Goal: Information Seeking & Learning: Learn about a topic

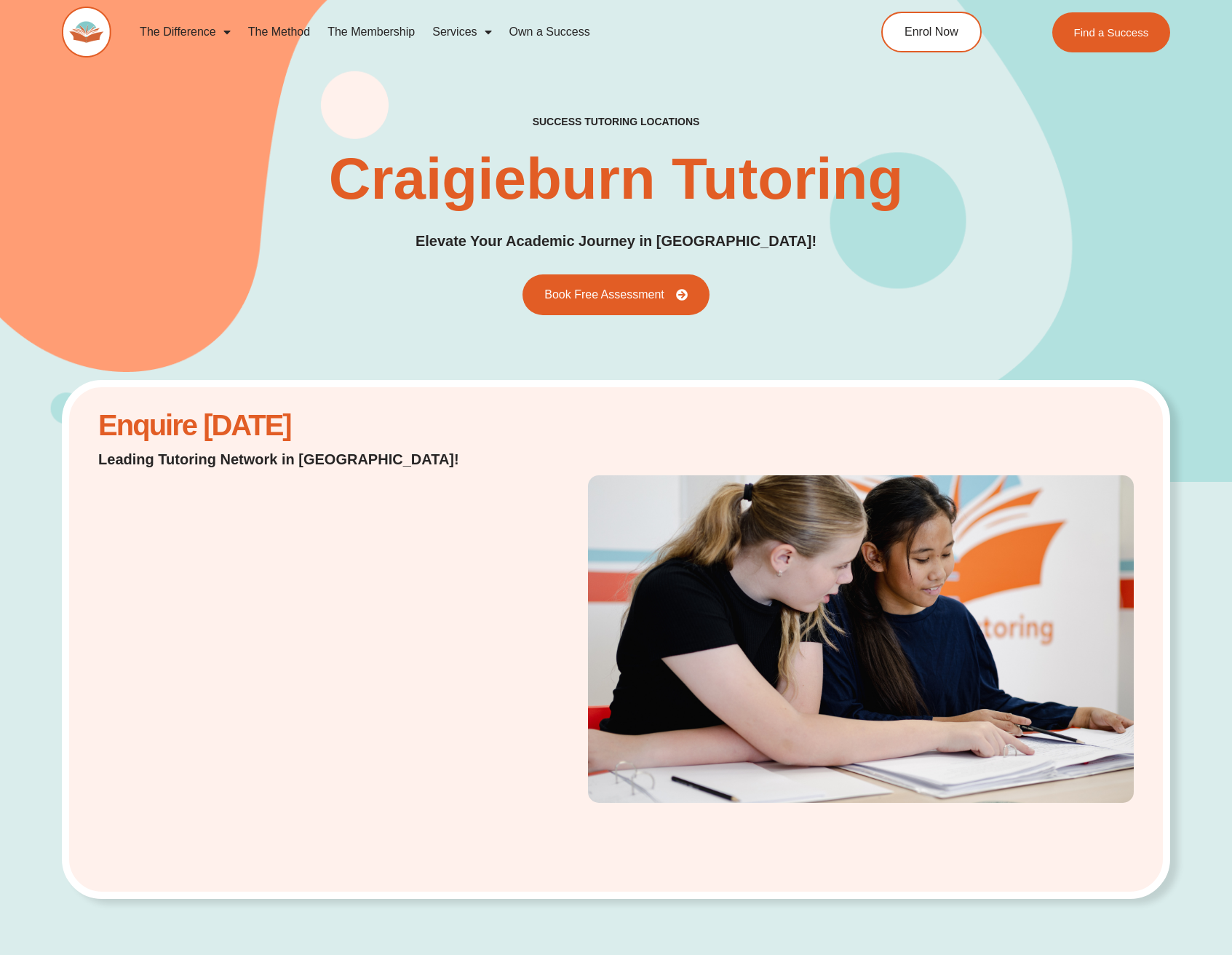
click at [280, 35] on link "The Method" at bounding box center [279, 32] width 79 height 33
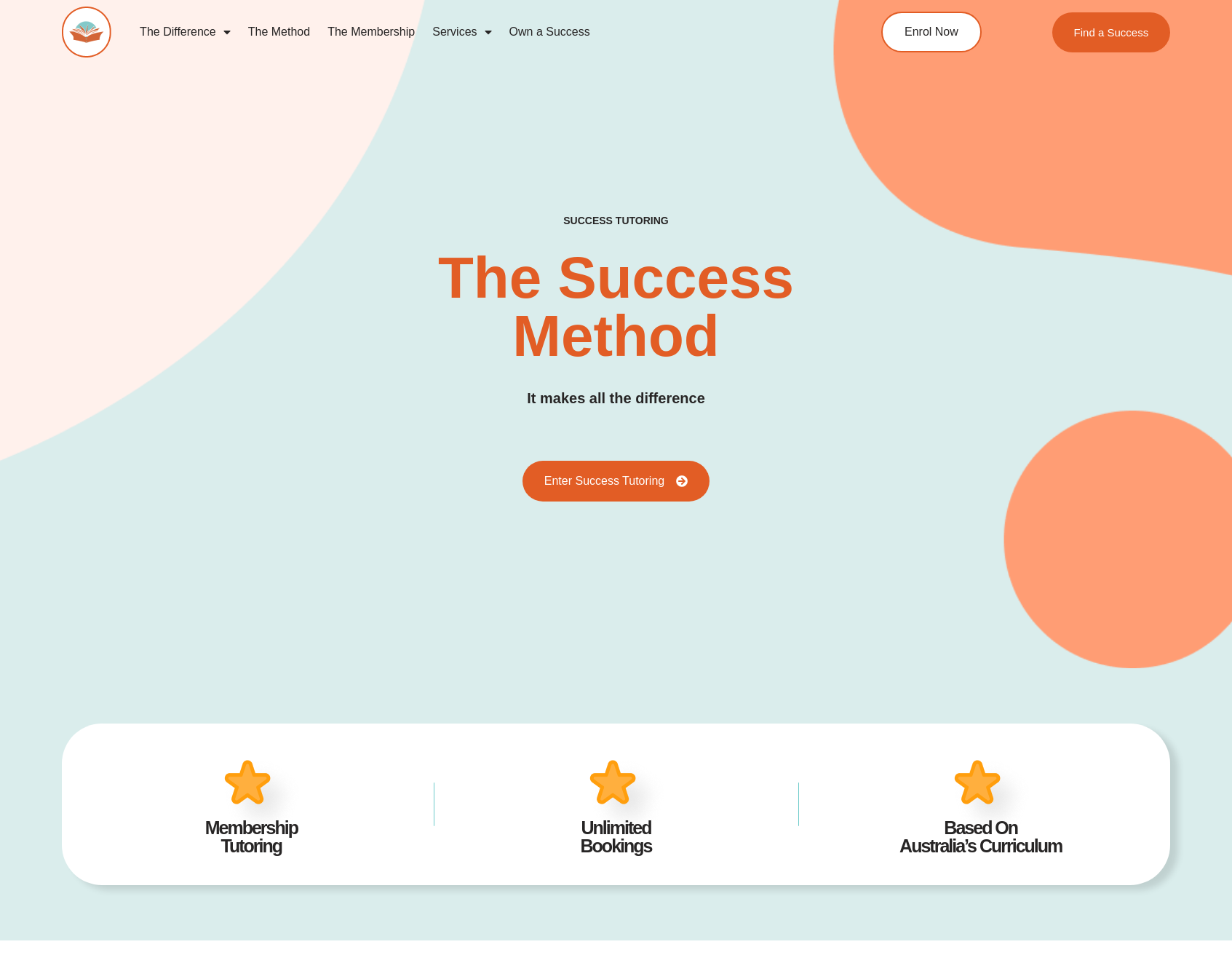
click at [378, 35] on link "The Membership" at bounding box center [372, 32] width 105 height 33
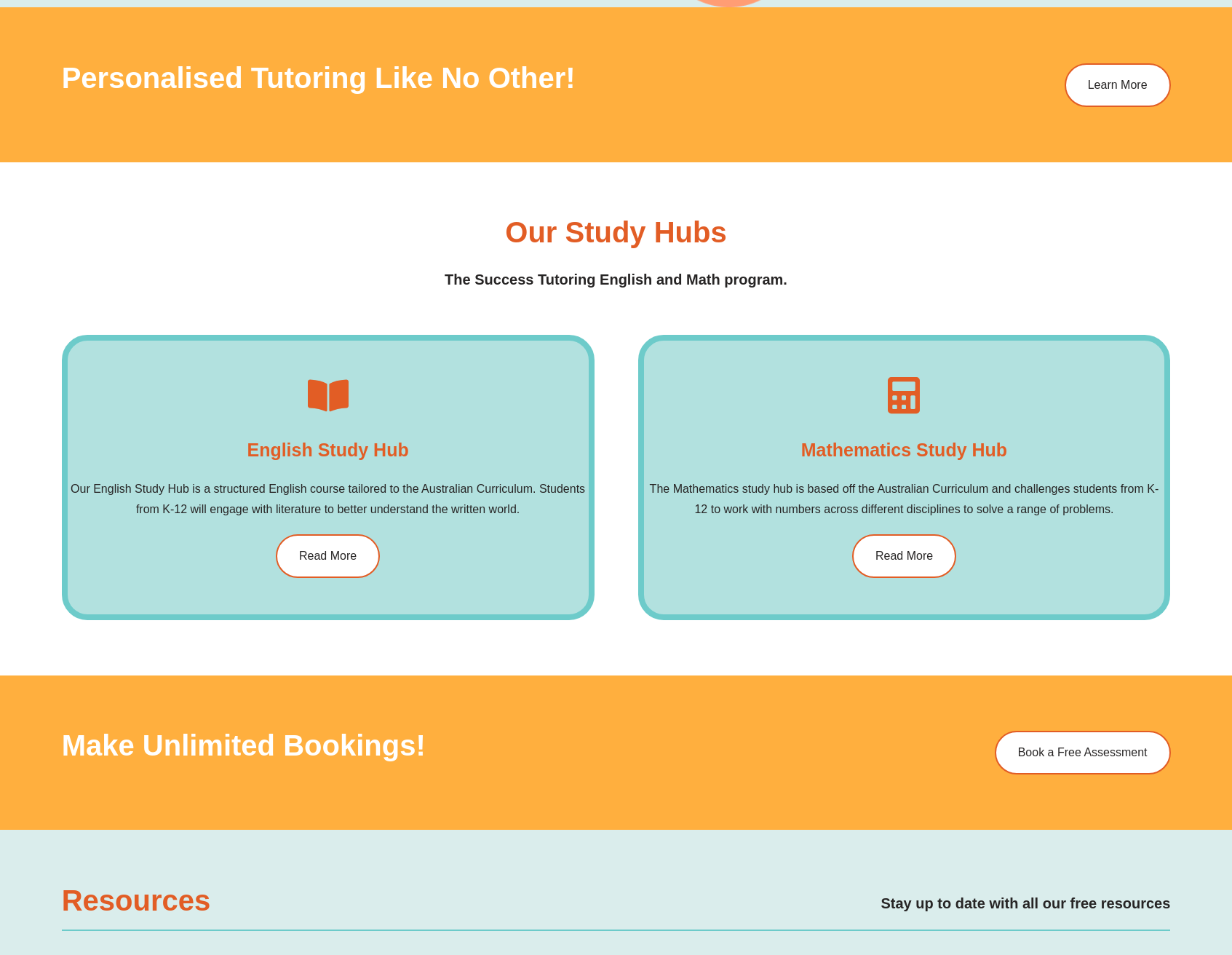
scroll to position [1979, 0]
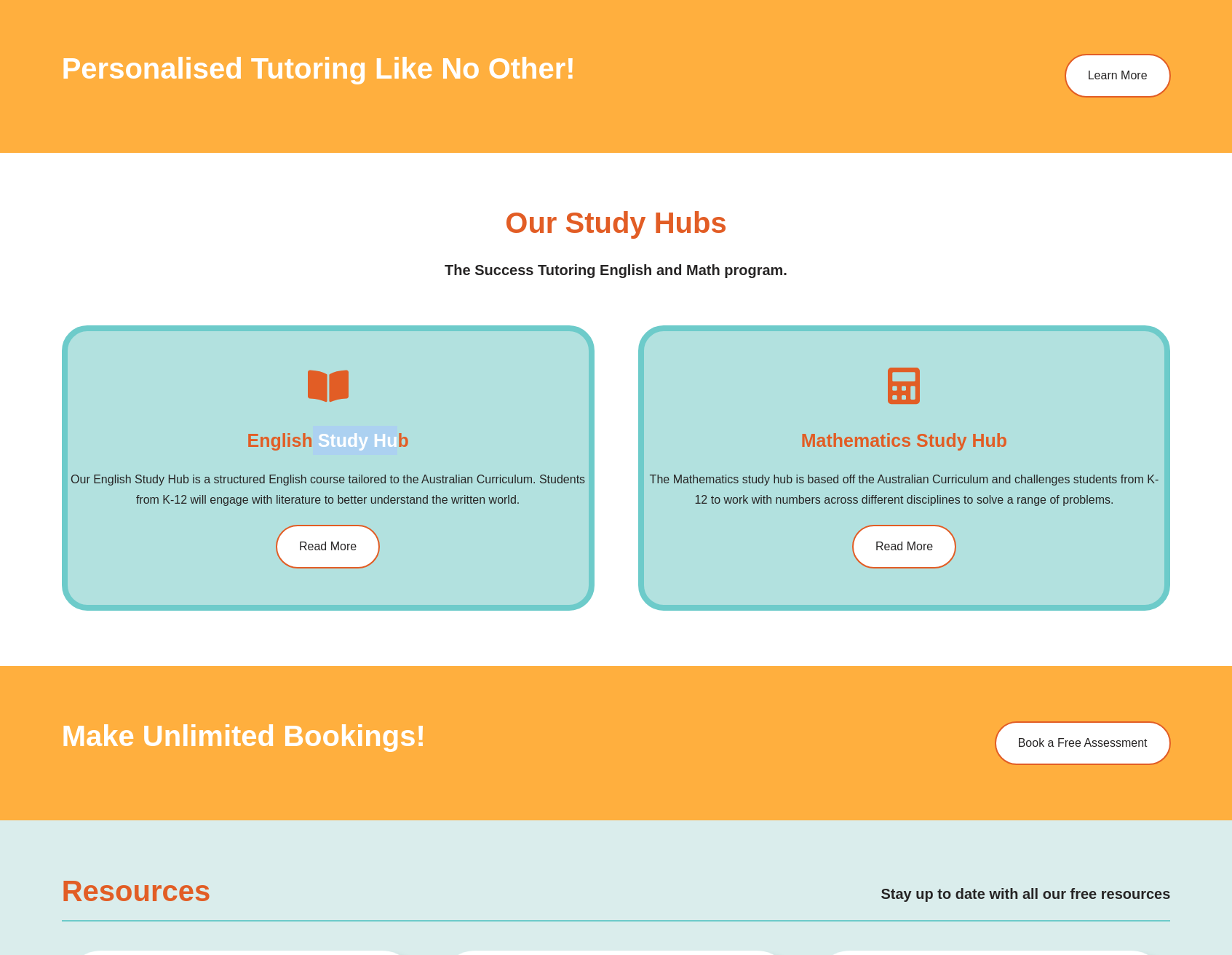
drag, startPoint x: 398, startPoint y: 442, endPoint x: 308, endPoint y: 449, distance: 90.3
click at [308, 449] on h4 "English Study Hub​" at bounding box center [327, 440] width 161 height 29
click at [509, 427] on div "English Study Hub​ Our English Study Hub is a structured English course tailore…" at bounding box center [329, 468] width 533 height 286
click at [722, 414] on div "Mathematics Study Hub The Mathematics study hub is based off the Australian Cur…" at bounding box center [904, 468] width 533 height 286
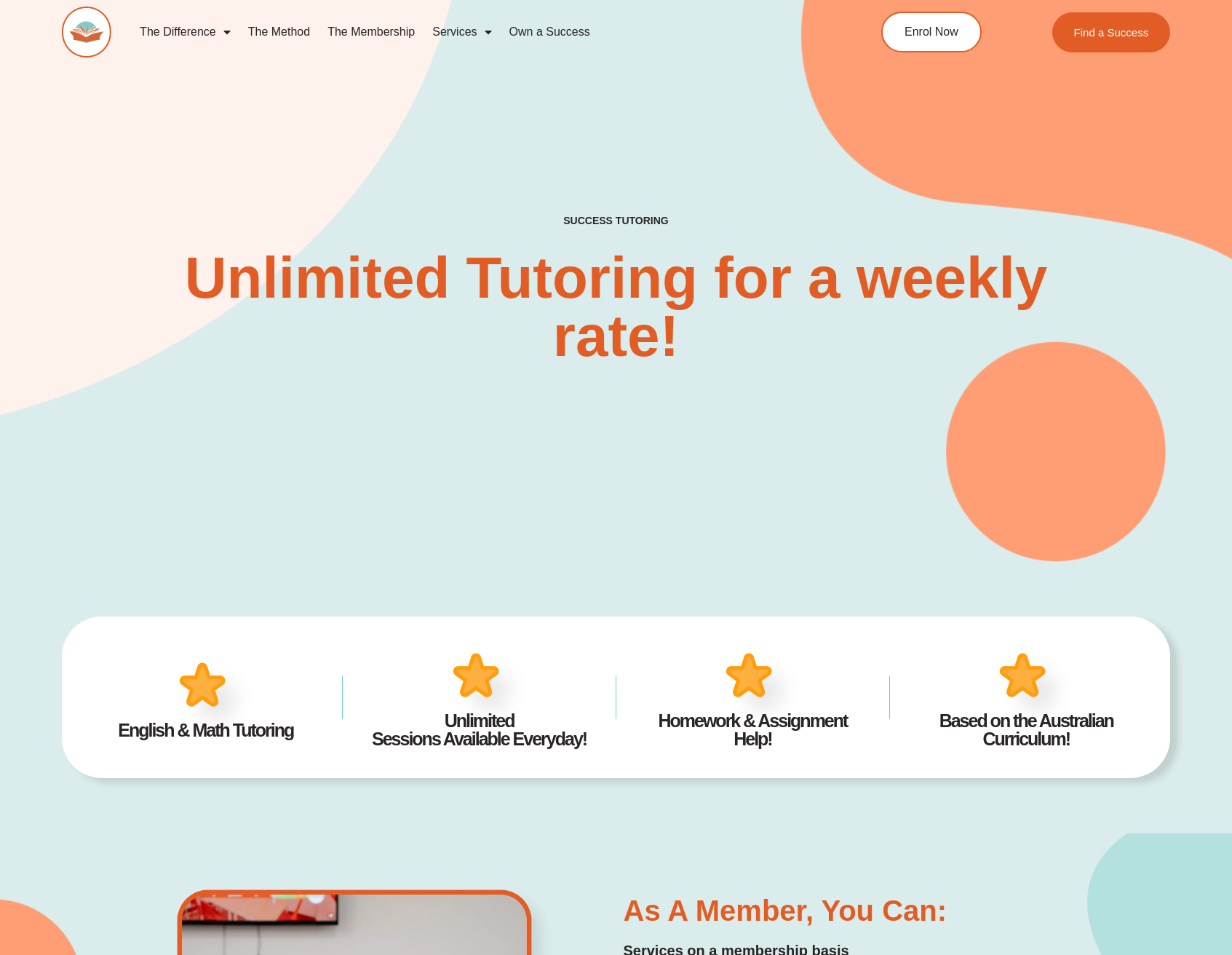
scroll to position [9, 0]
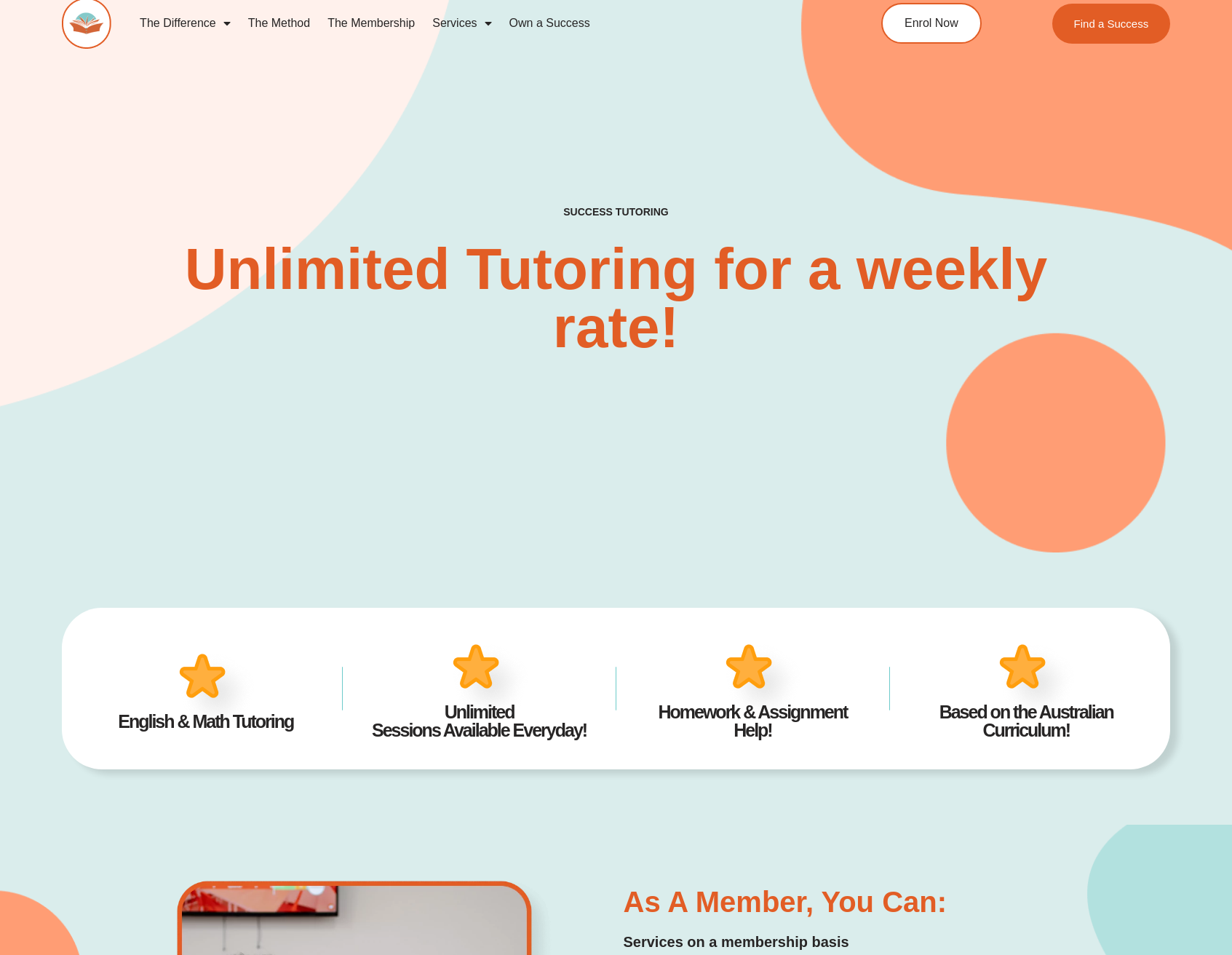
click at [488, 290] on h2 "Unlimited Tutoring for a weekly rate!" at bounding box center [616, 299] width 966 height 117
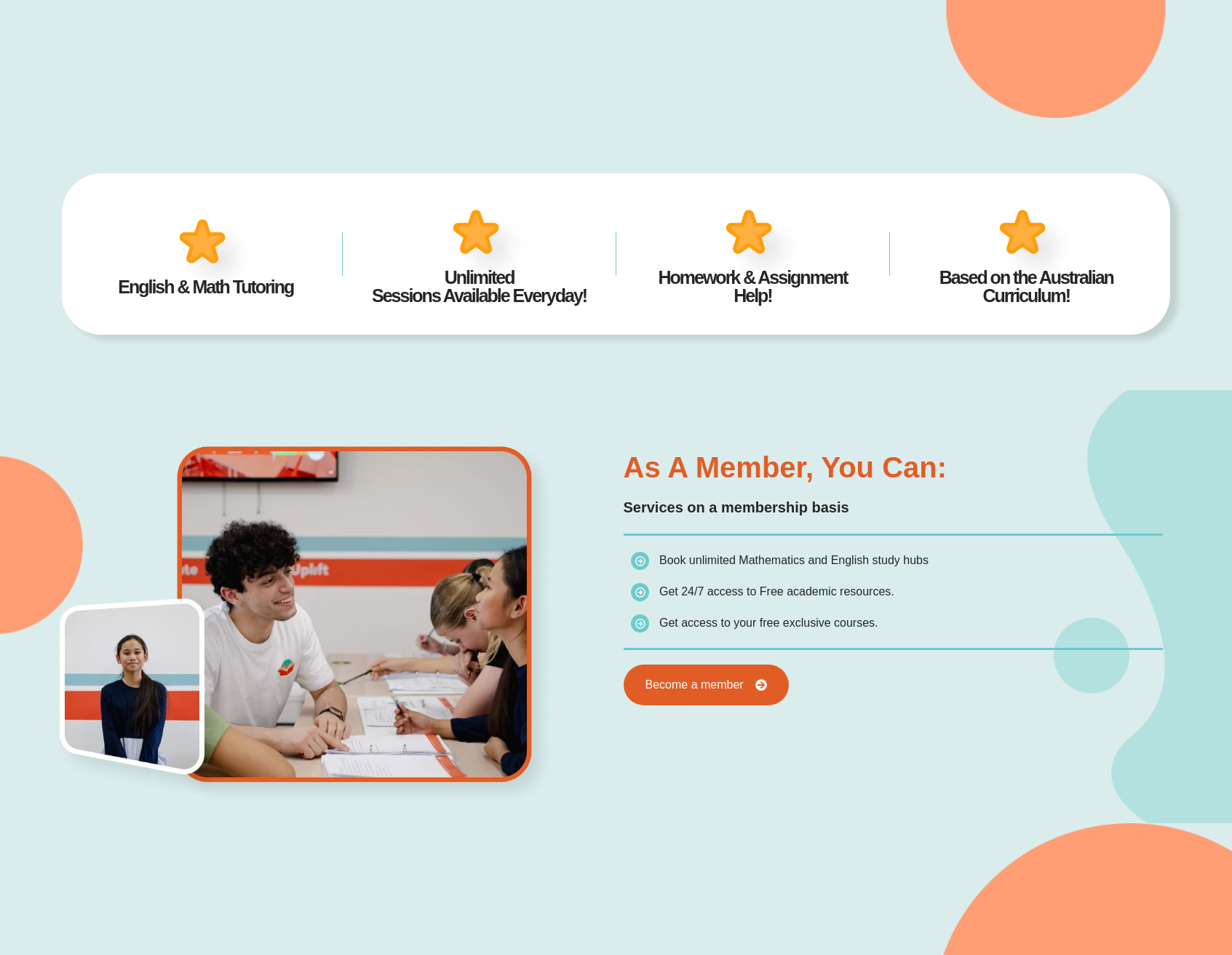
scroll to position [434, 0]
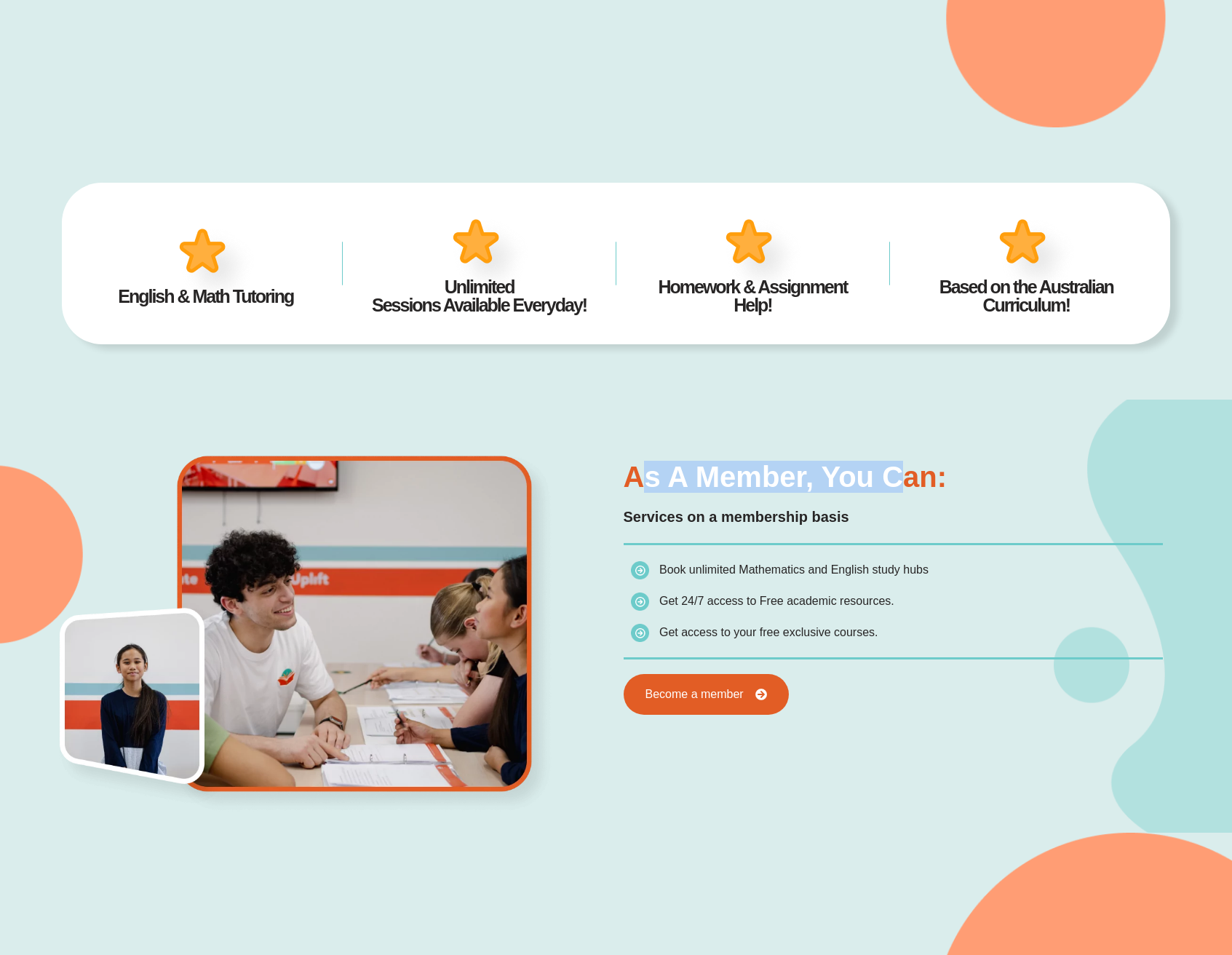
drag, startPoint x: 886, startPoint y: 487, endPoint x: 650, endPoint y: 482, distance: 236.1
click at [650, 482] on h3 "As a member, you can:" at bounding box center [894, 477] width 541 height 29
click at [697, 480] on h3 "As a member, you can:" at bounding box center [894, 477] width 541 height 29
drag, startPoint x: 683, startPoint y: 479, endPoint x: 807, endPoint y: 478, distance: 124.0
click at [793, 478] on h3 "As a member, you can:" at bounding box center [894, 477] width 541 height 29
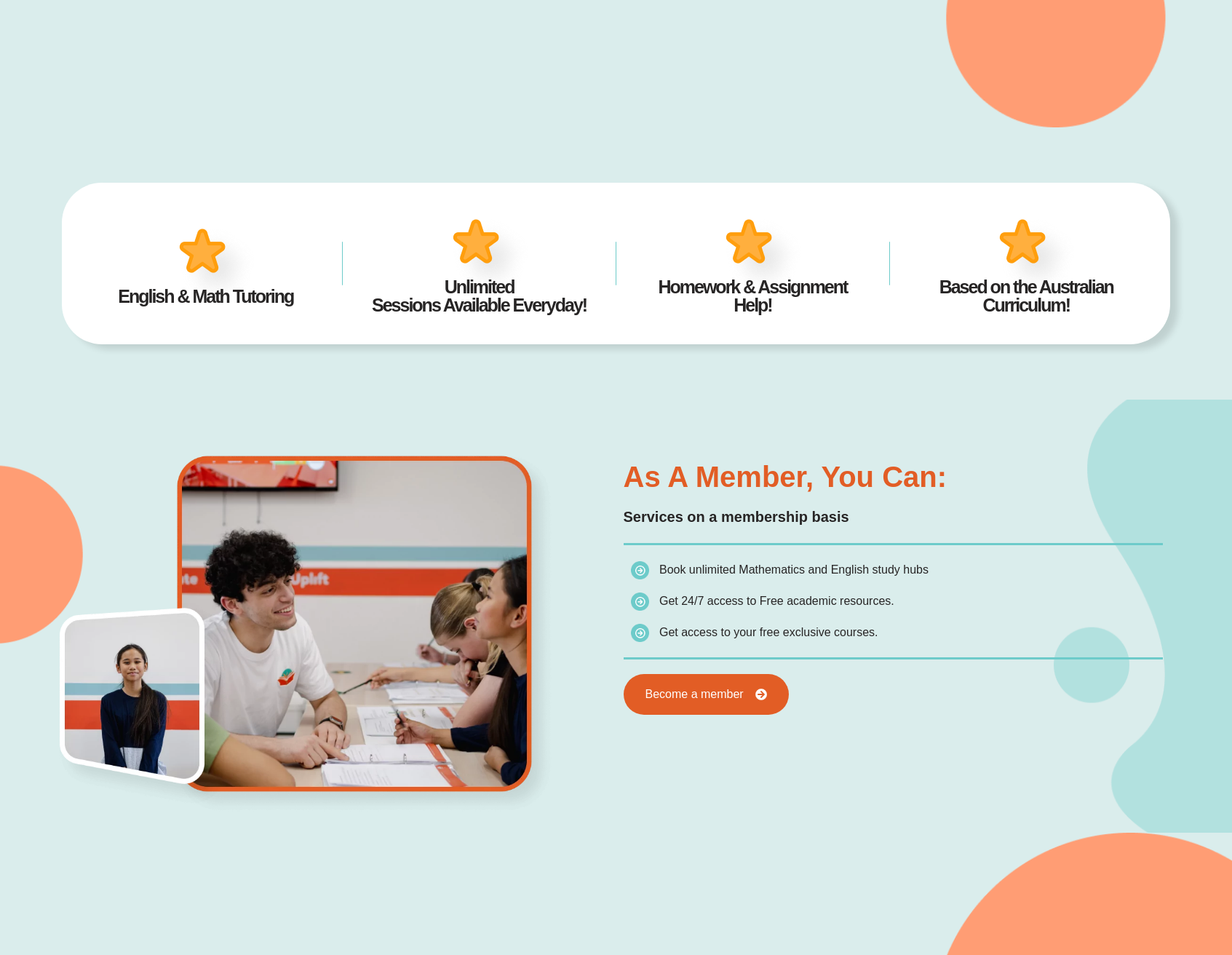
click at [807, 478] on h3 "As a member, you can:" at bounding box center [894, 477] width 541 height 29
drag, startPoint x: 872, startPoint y: 478, endPoint x: 685, endPoint y: 485, distance: 187.1
click at [685, 485] on h3 "As a member, you can:" at bounding box center [894, 477] width 541 height 29
click at [670, 483] on h3 "As a member, you can:" at bounding box center [894, 477] width 541 height 29
drag, startPoint x: 670, startPoint y: 479, endPoint x: 886, endPoint y: 482, distance: 216.0
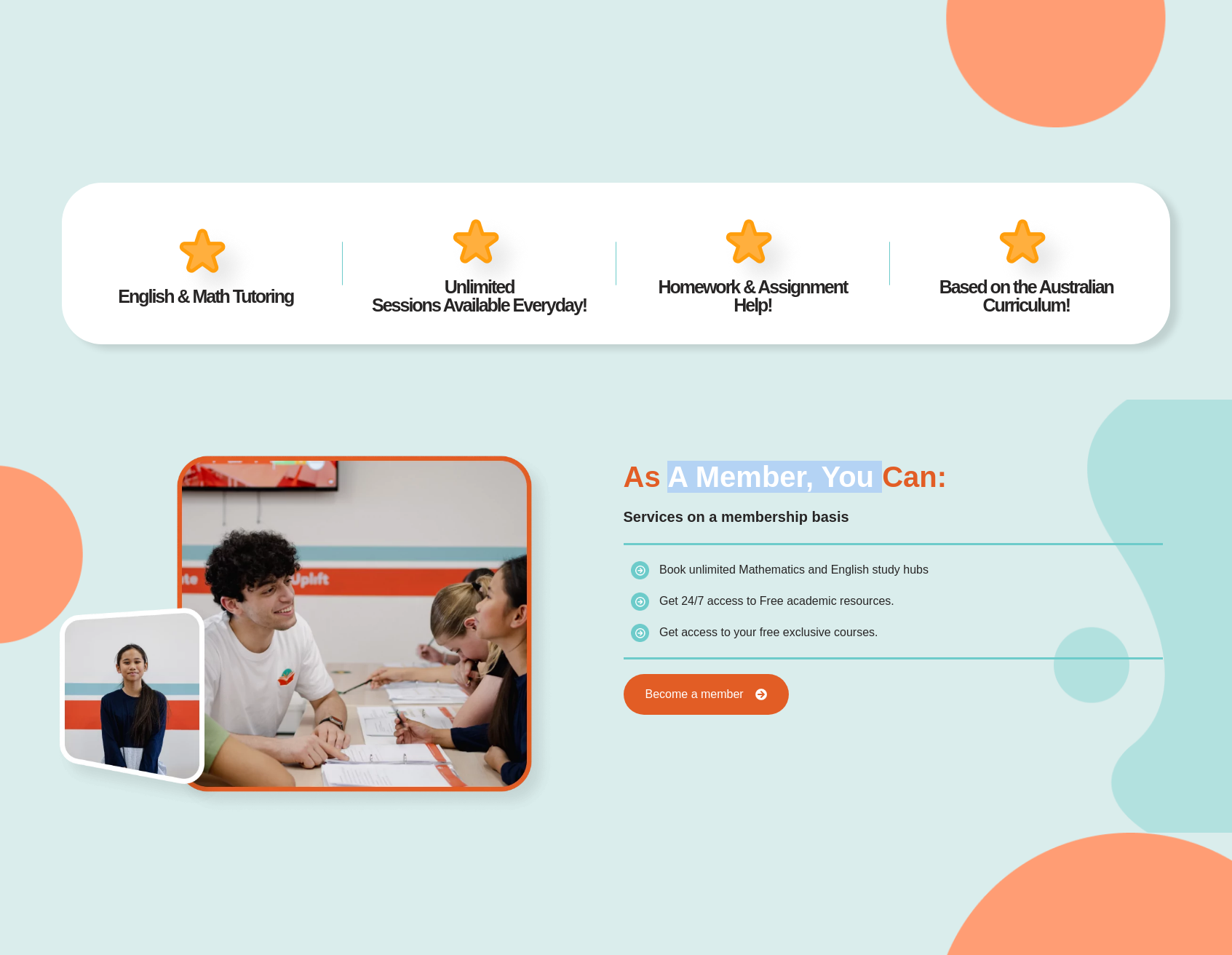
click at [886, 482] on h3 "As a member, you can:" at bounding box center [894, 477] width 541 height 29
click at [959, 378] on div "English & Math Tutoring Unlimited Sessions Available Everyday! Homework & Assig…" at bounding box center [617, 263] width 1110 height 272
click at [988, 384] on div "English & Math Tutoring Unlimited Sessions Available Everyday! Homework & Assig…" at bounding box center [617, 263] width 1110 height 272
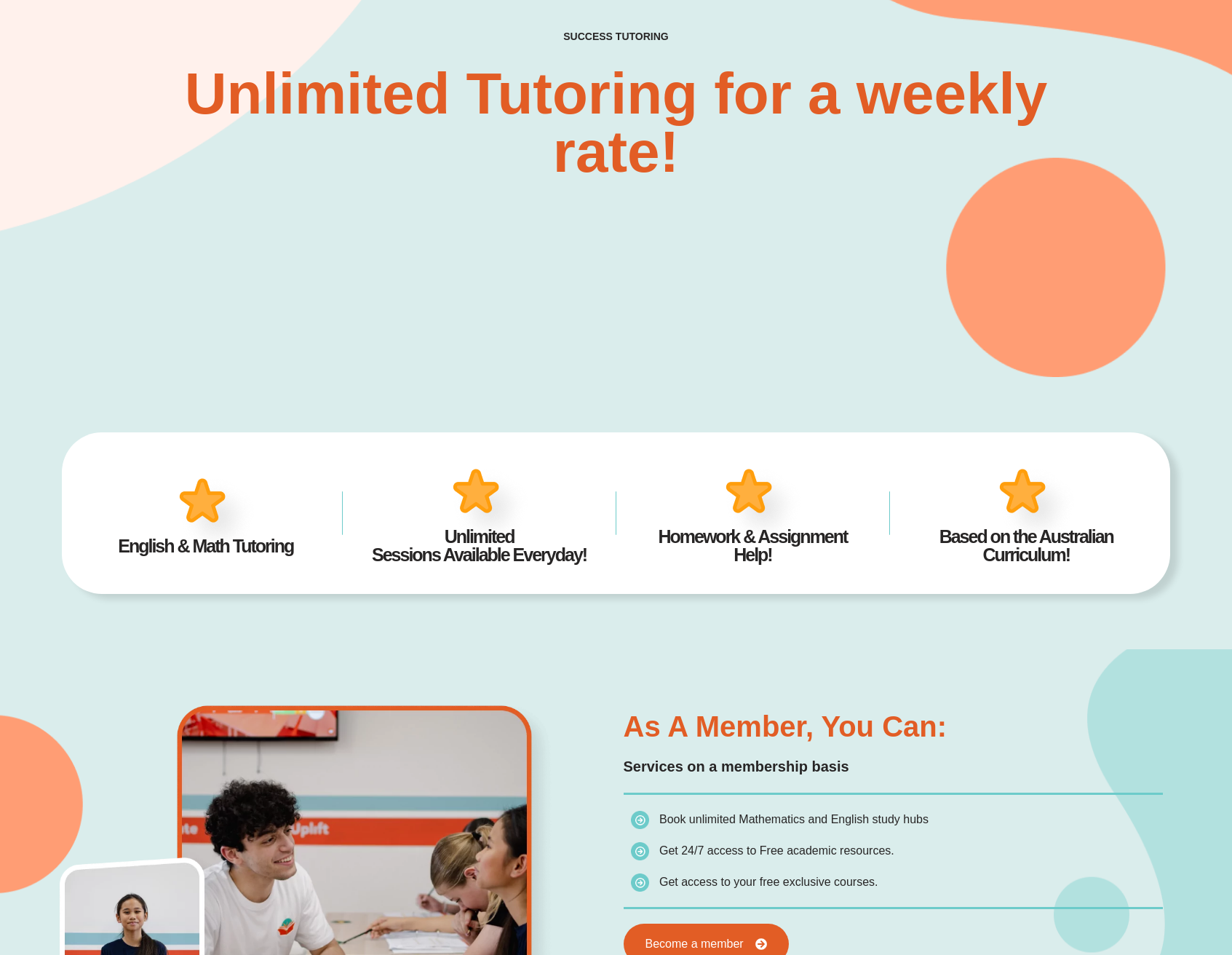
scroll to position [0, 0]
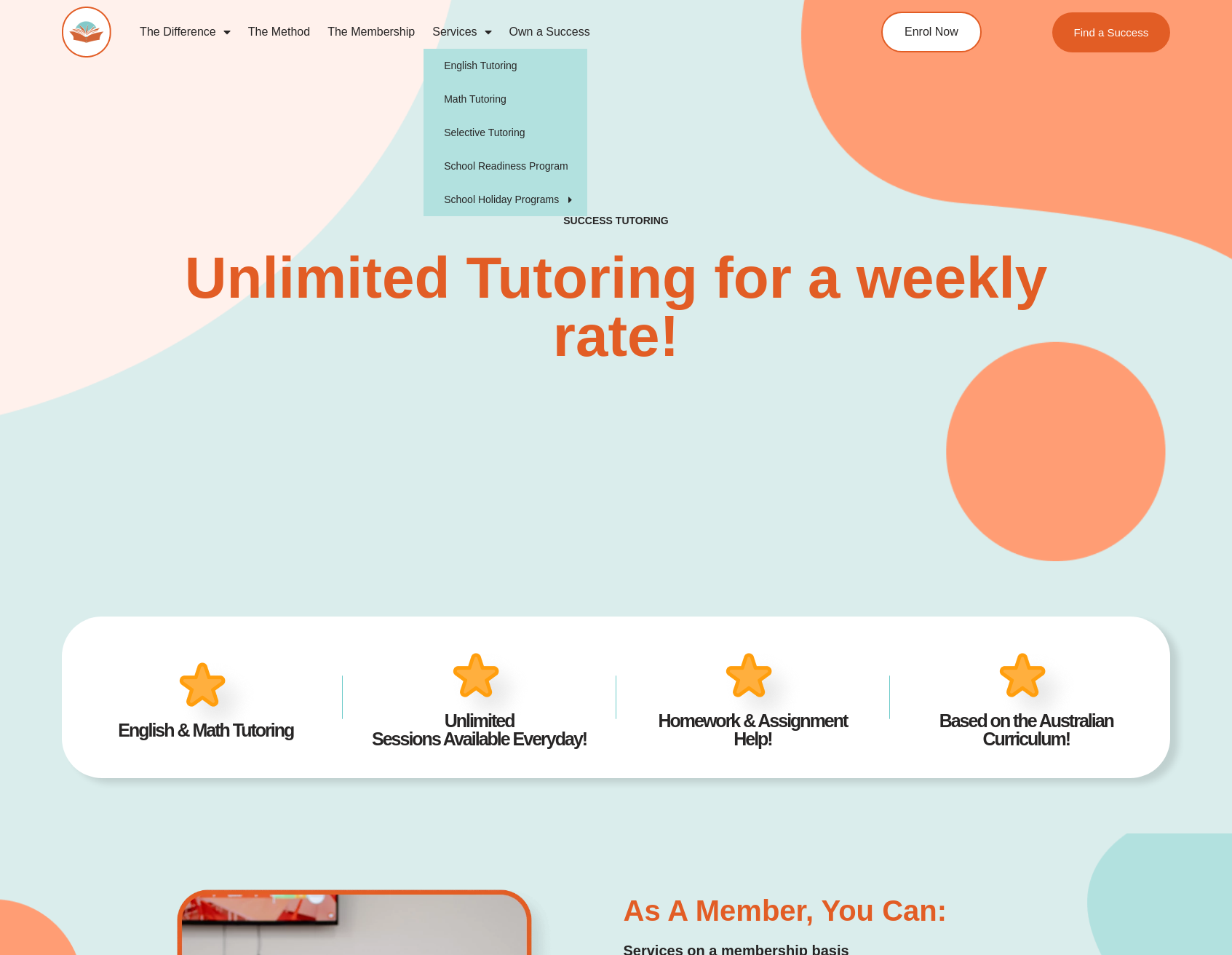
click at [468, 28] on link "Services" at bounding box center [462, 32] width 76 height 33
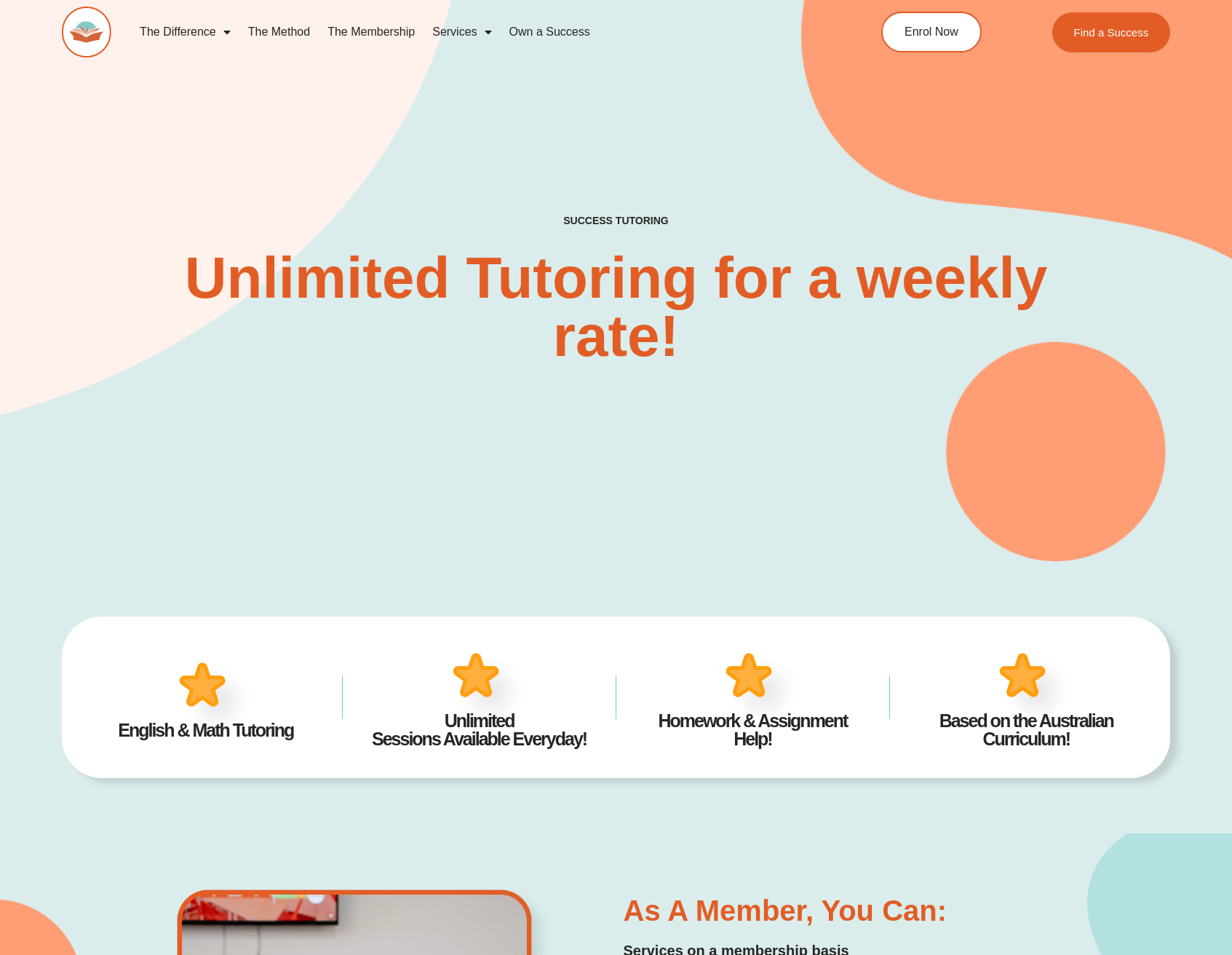
click at [470, 35] on link "Services" at bounding box center [462, 32] width 76 height 33
click at [203, 35] on link "The Difference" at bounding box center [185, 32] width 109 height 33
click at [310, 32] on link "The Method" at bounding box center [279, 32] width 79 height 33
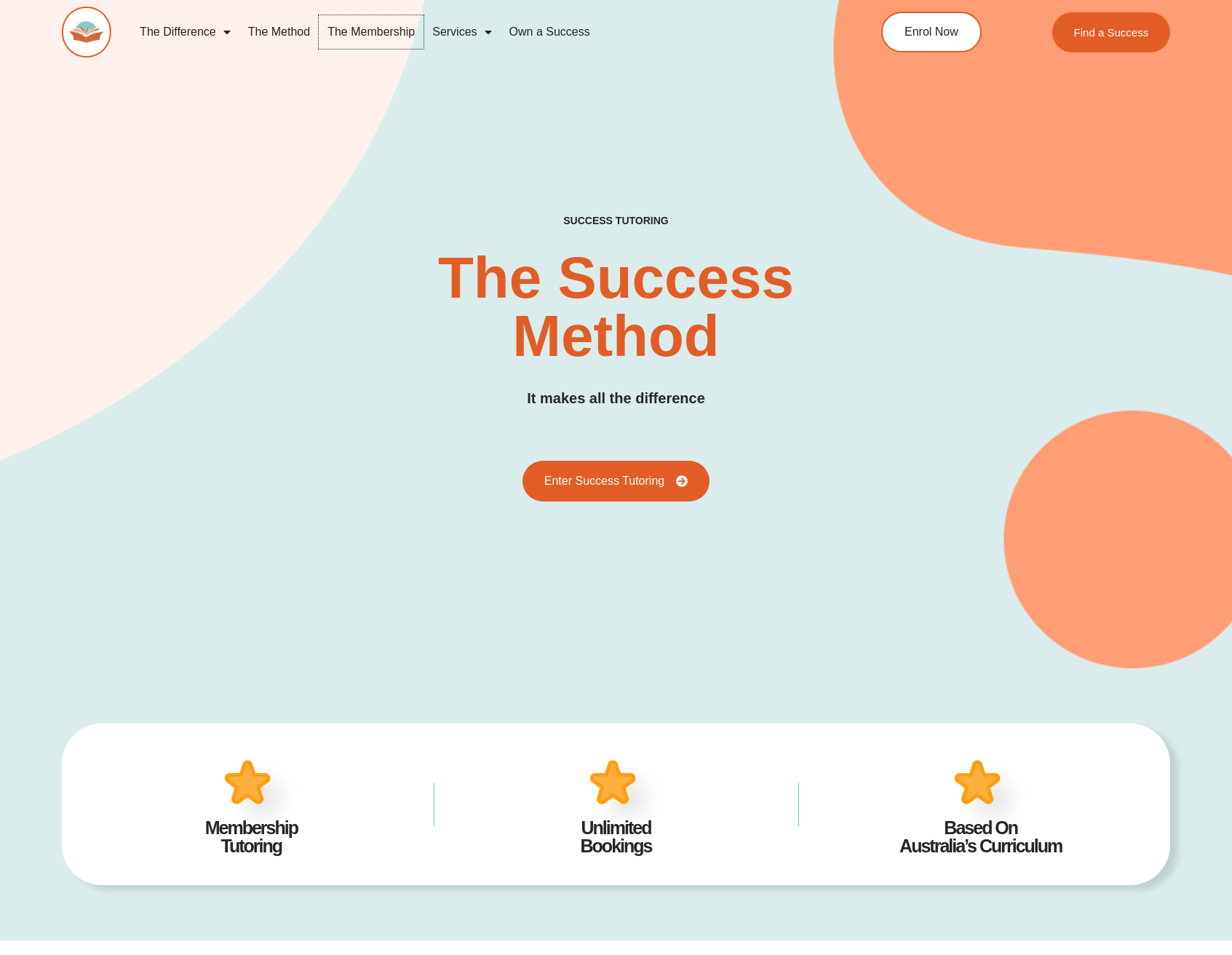
click at [363, 35] on link "The Membership" at bounding box center [372, 32] width 105 height 33
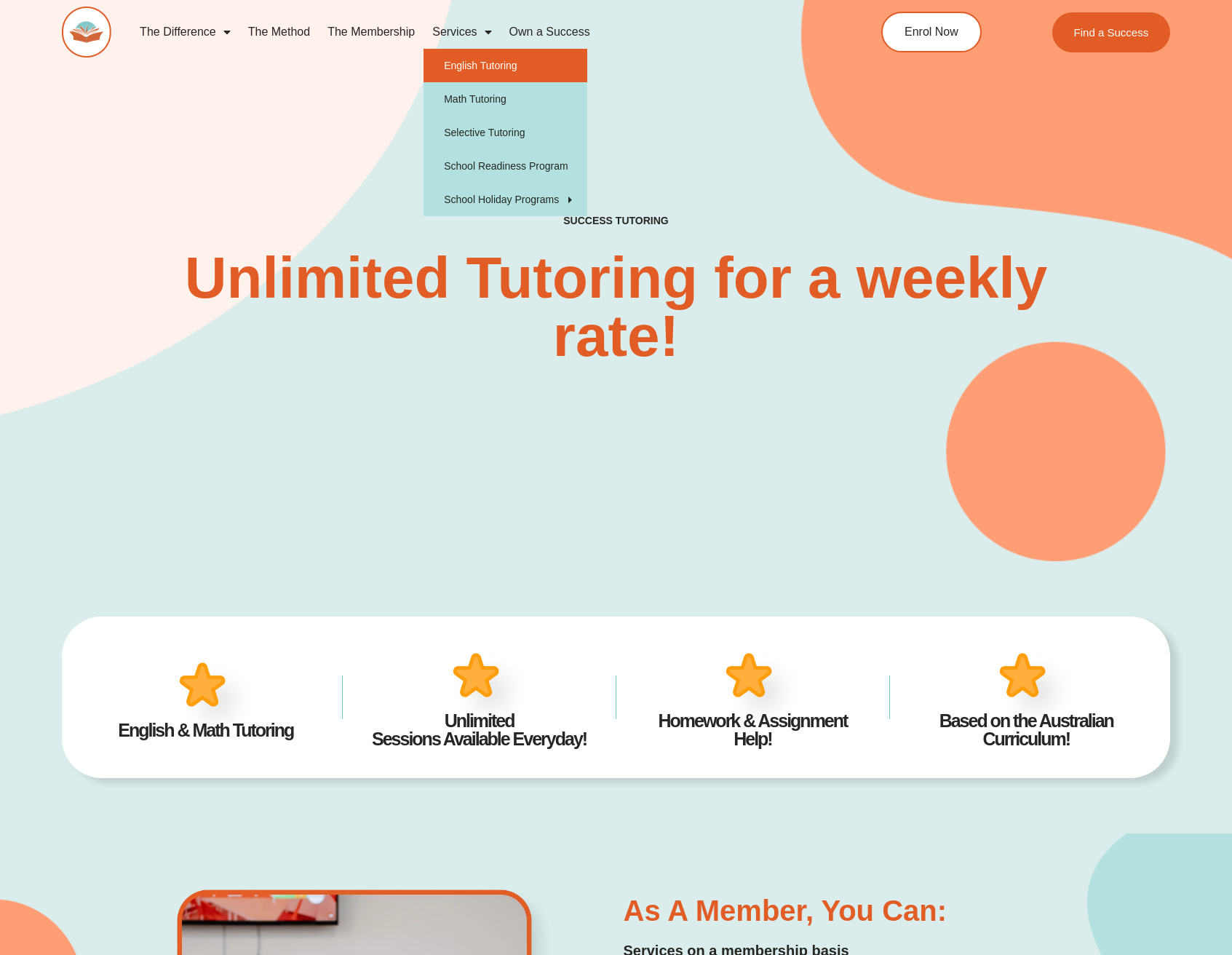
click at [500, 64] on link "English Tutoring" at bounding box center [506, 65] width 164 height 33
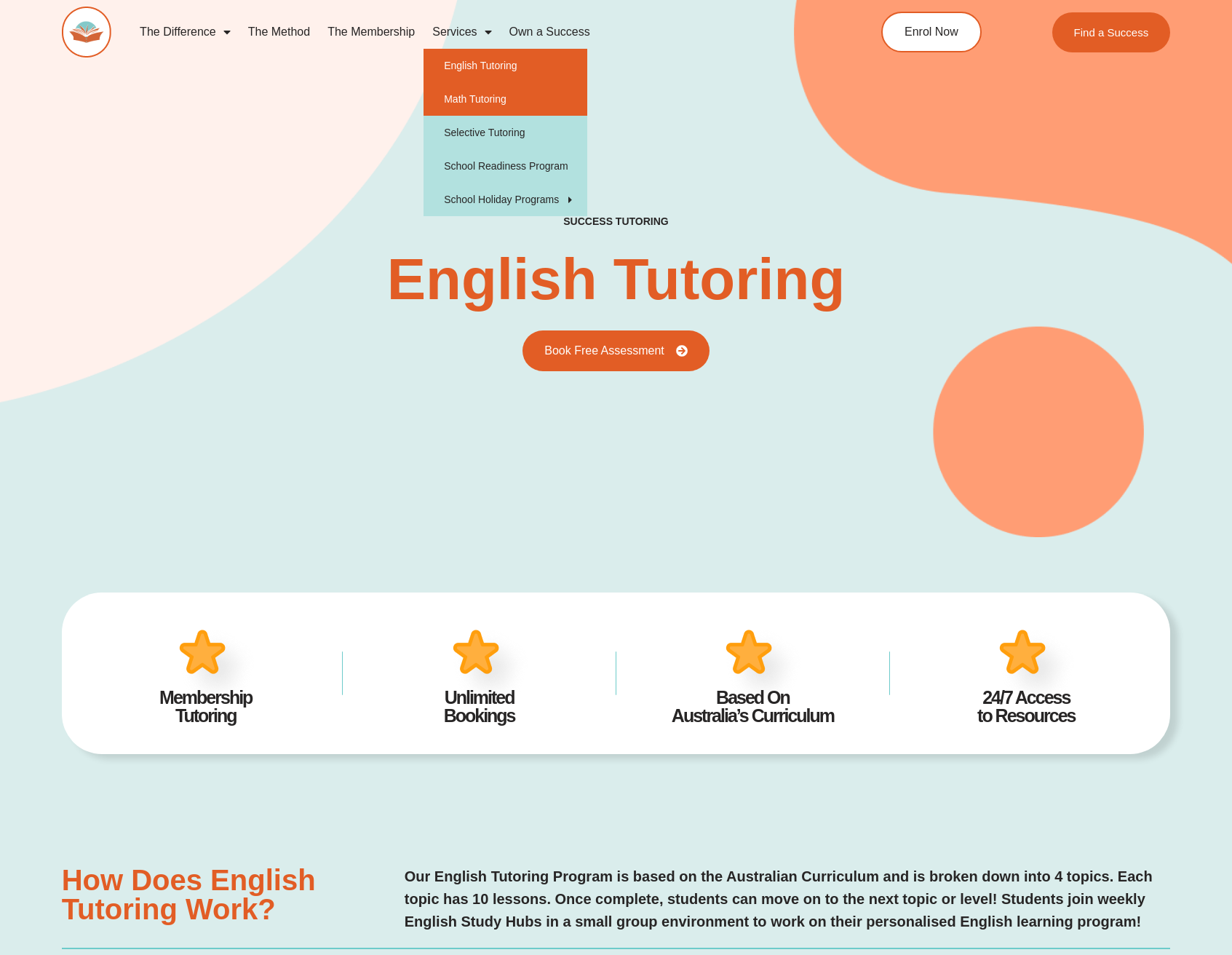
click at [504, 112] on link "Math Tutoring" at bounding box center [506, 98] width 164 height 33
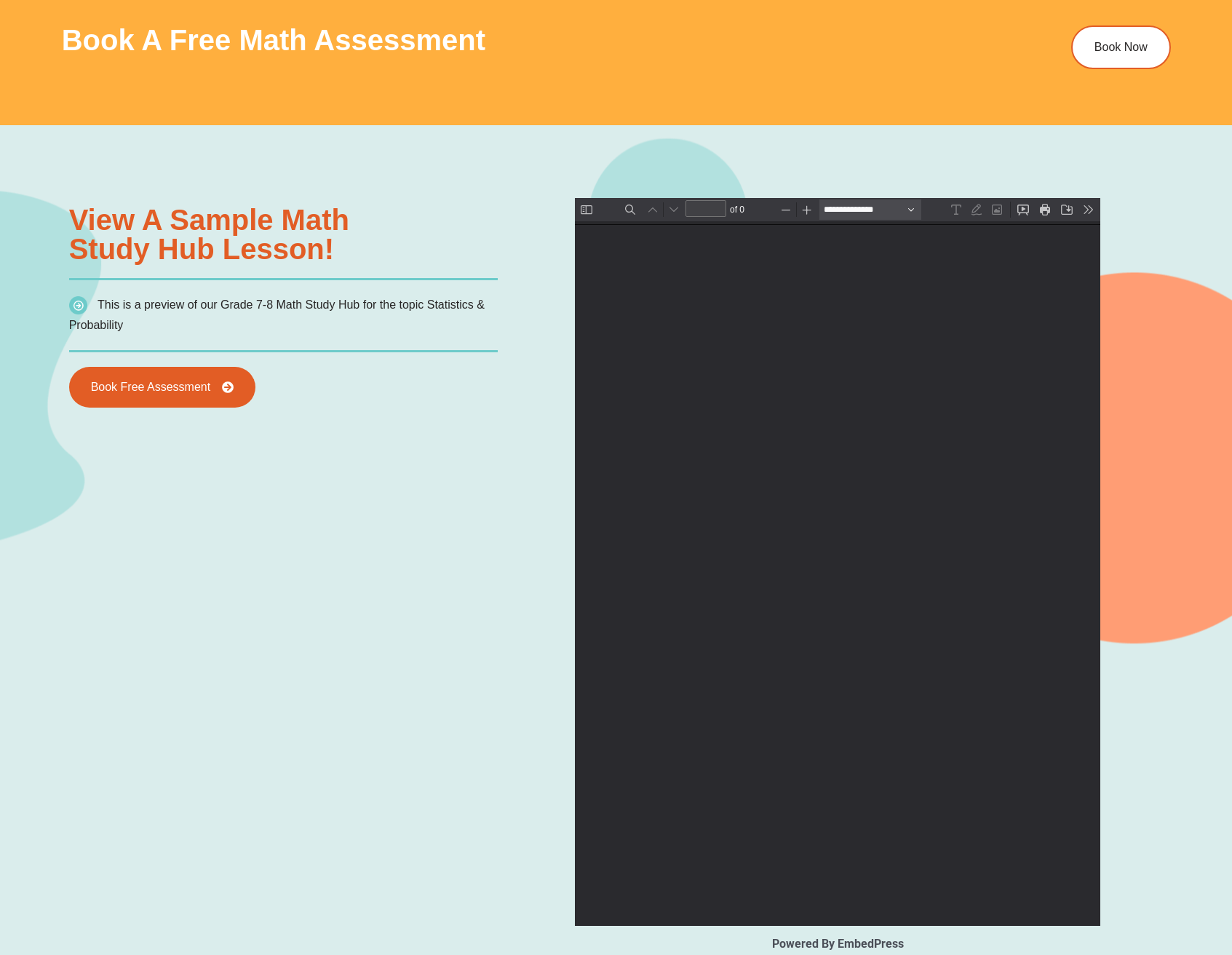
type input "*"
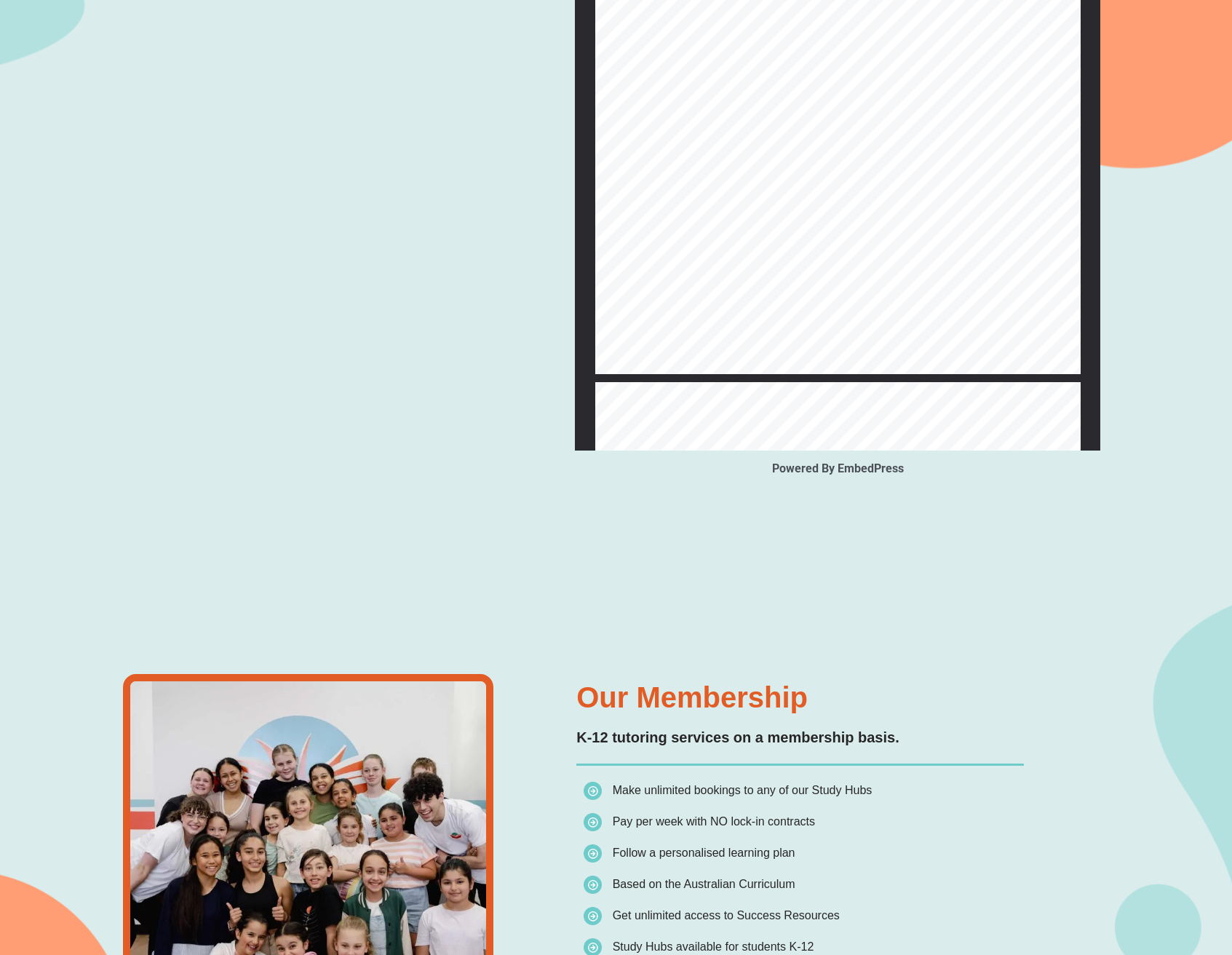
scroll to position [1114, 0]
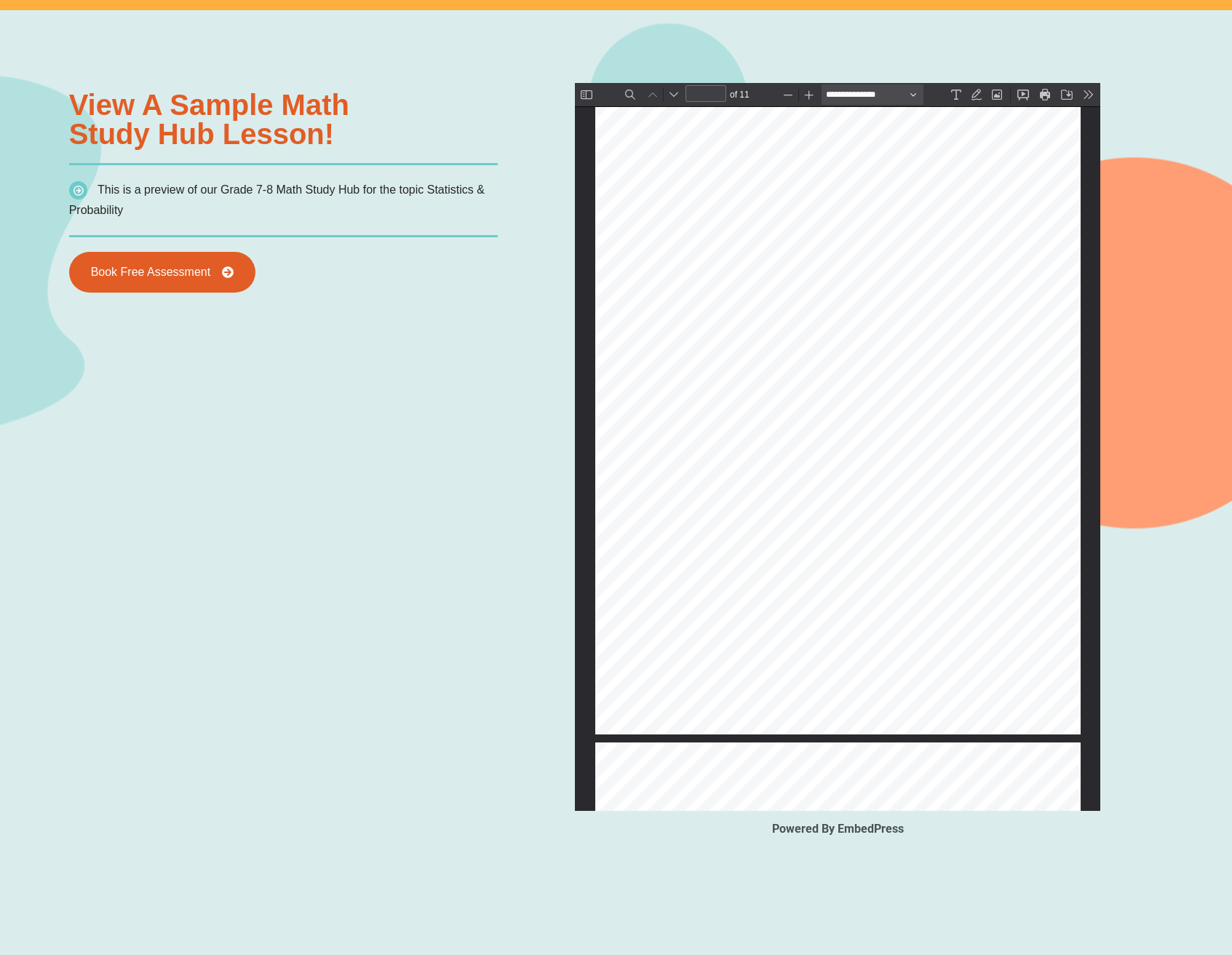
click at [813, 94] on button "Zoom In" at bounding box center [809, 94] width 20 height 20
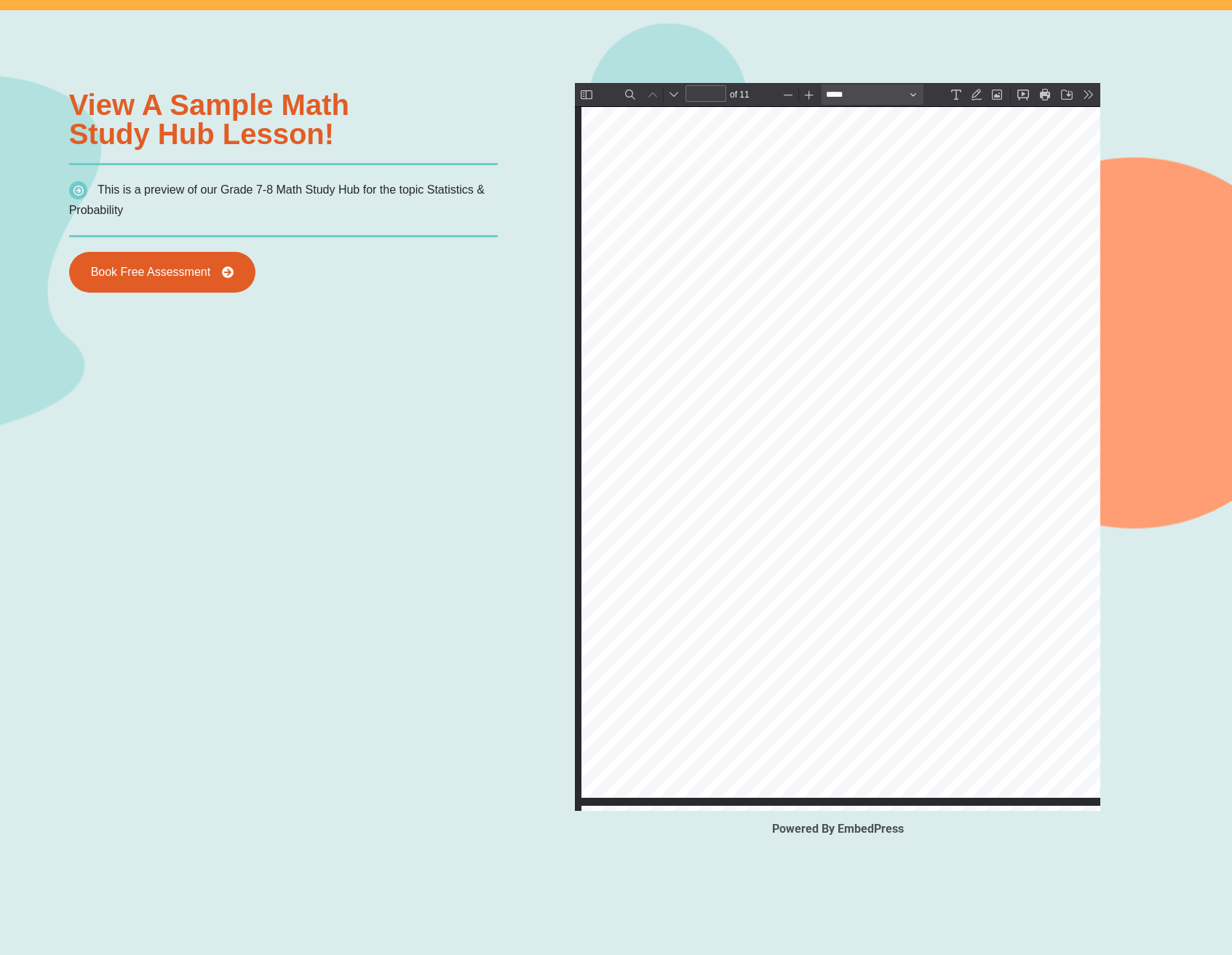
click at [813, 94] on button "Zoom In" at bounding box center [809, 94] width 20 height 20
click at [792, 96] on button "Zoom Out" at bounding box center [788, 94] width 20 height 20
select select "******"
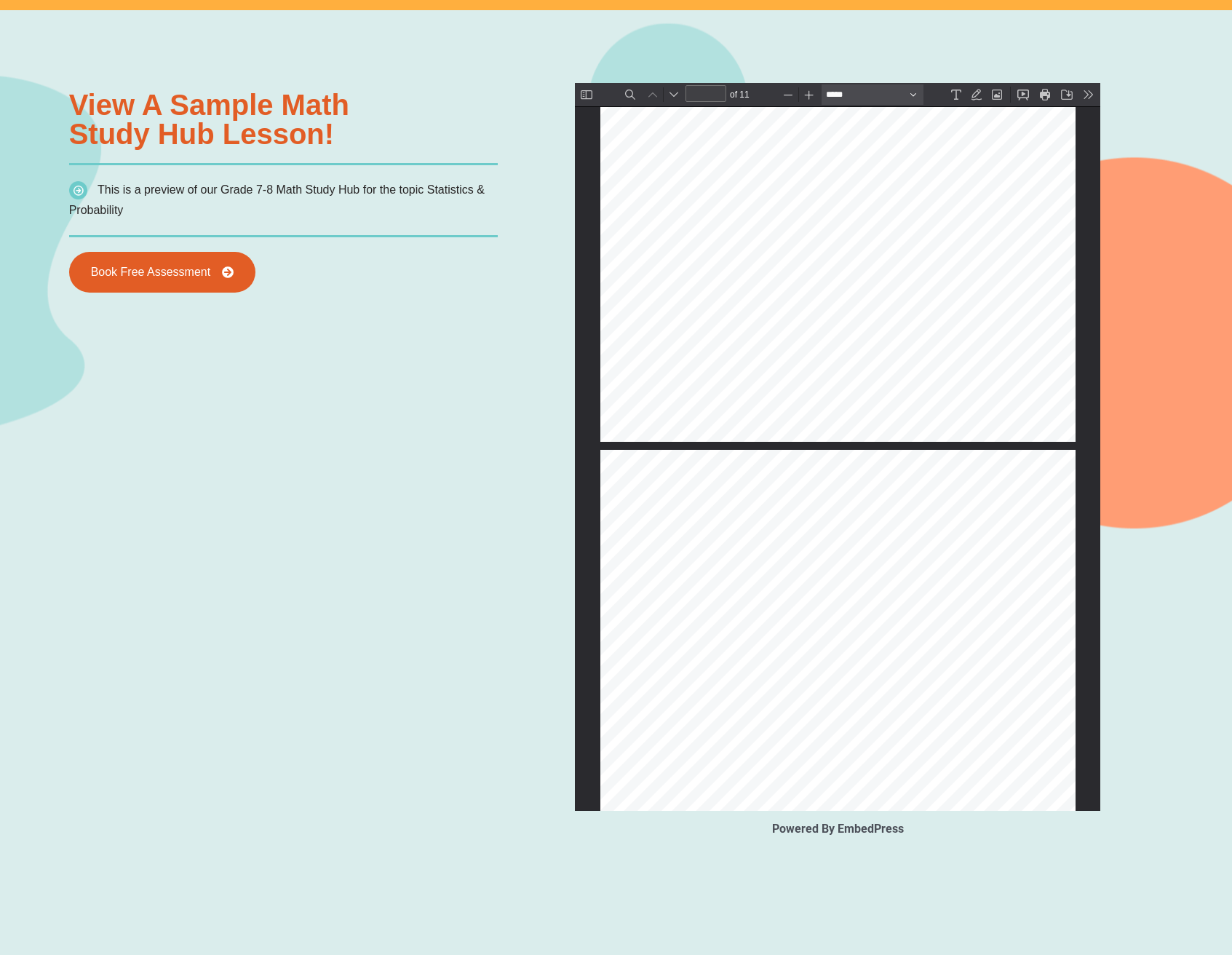
type input "*"
select select "******"
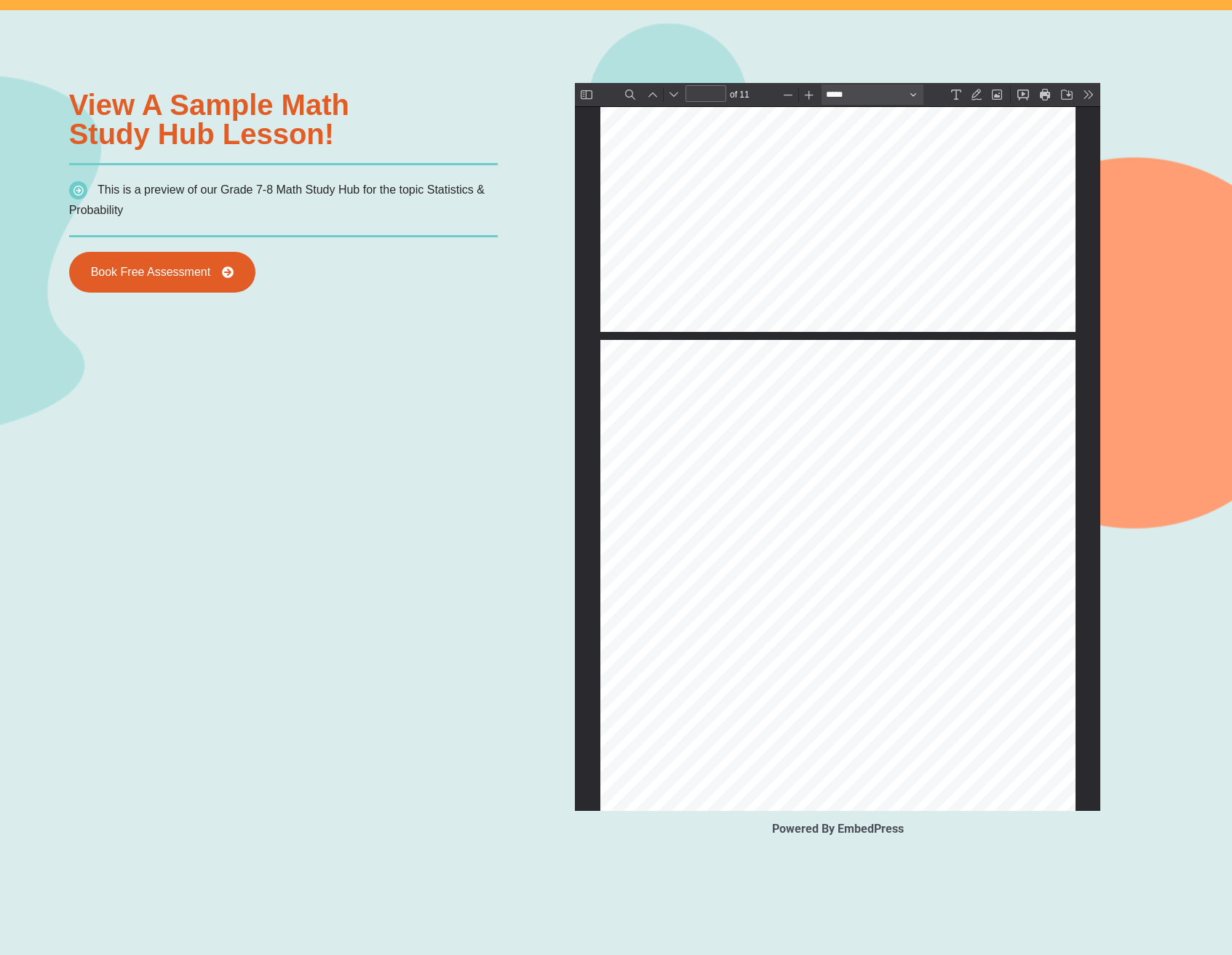
type input "*"
select select "******"
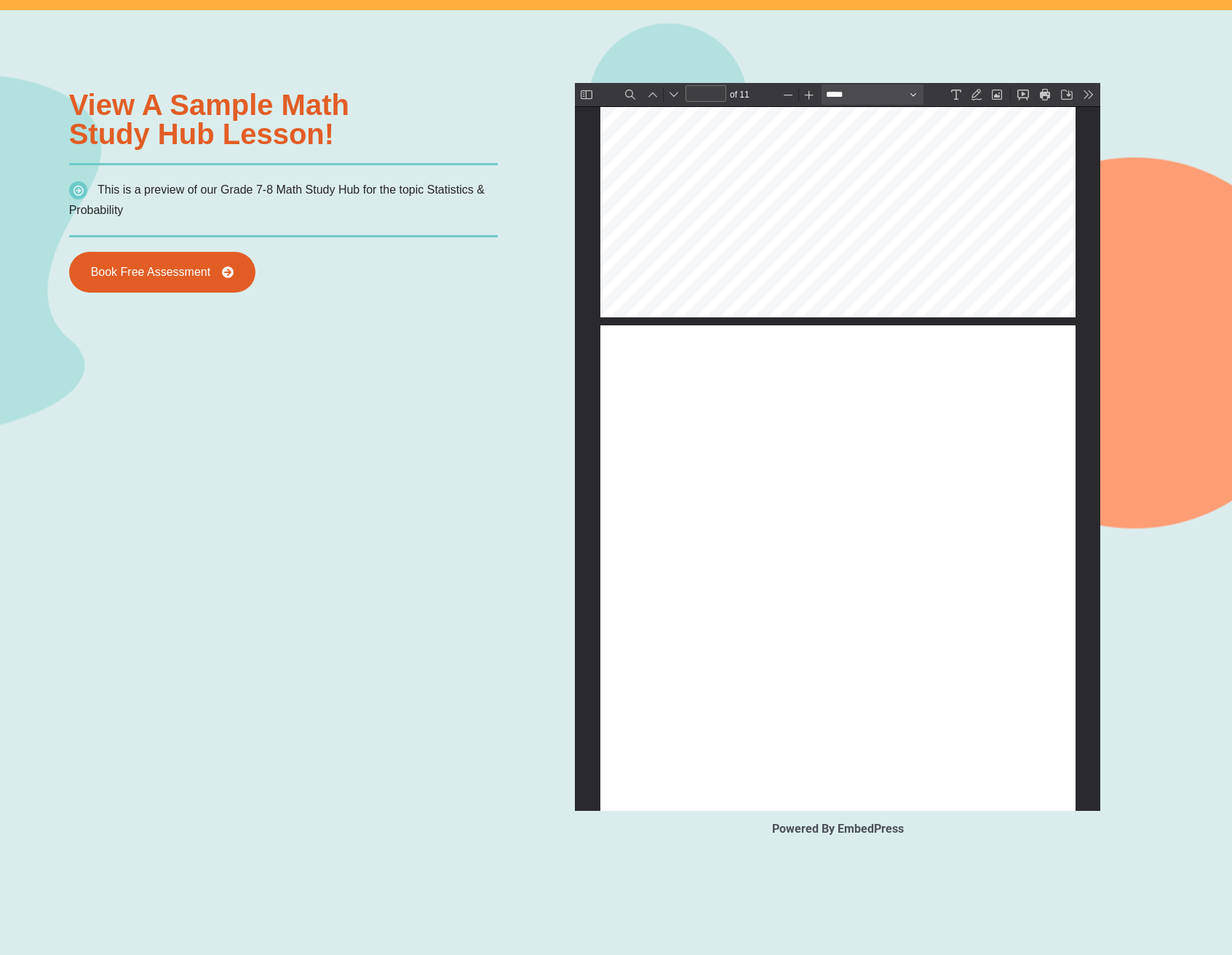
type input "*"
select select "******"
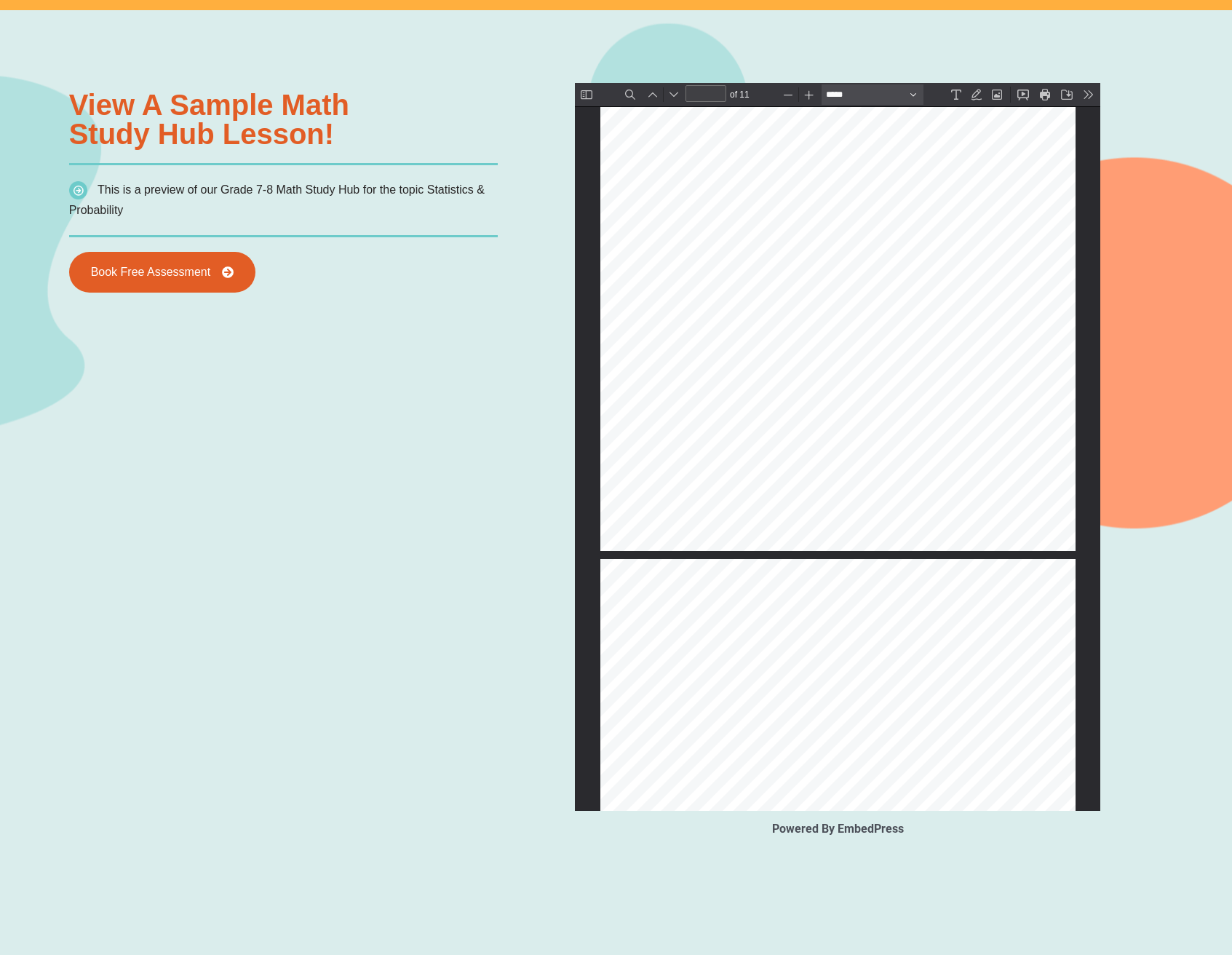
type input "*"
select select "******"
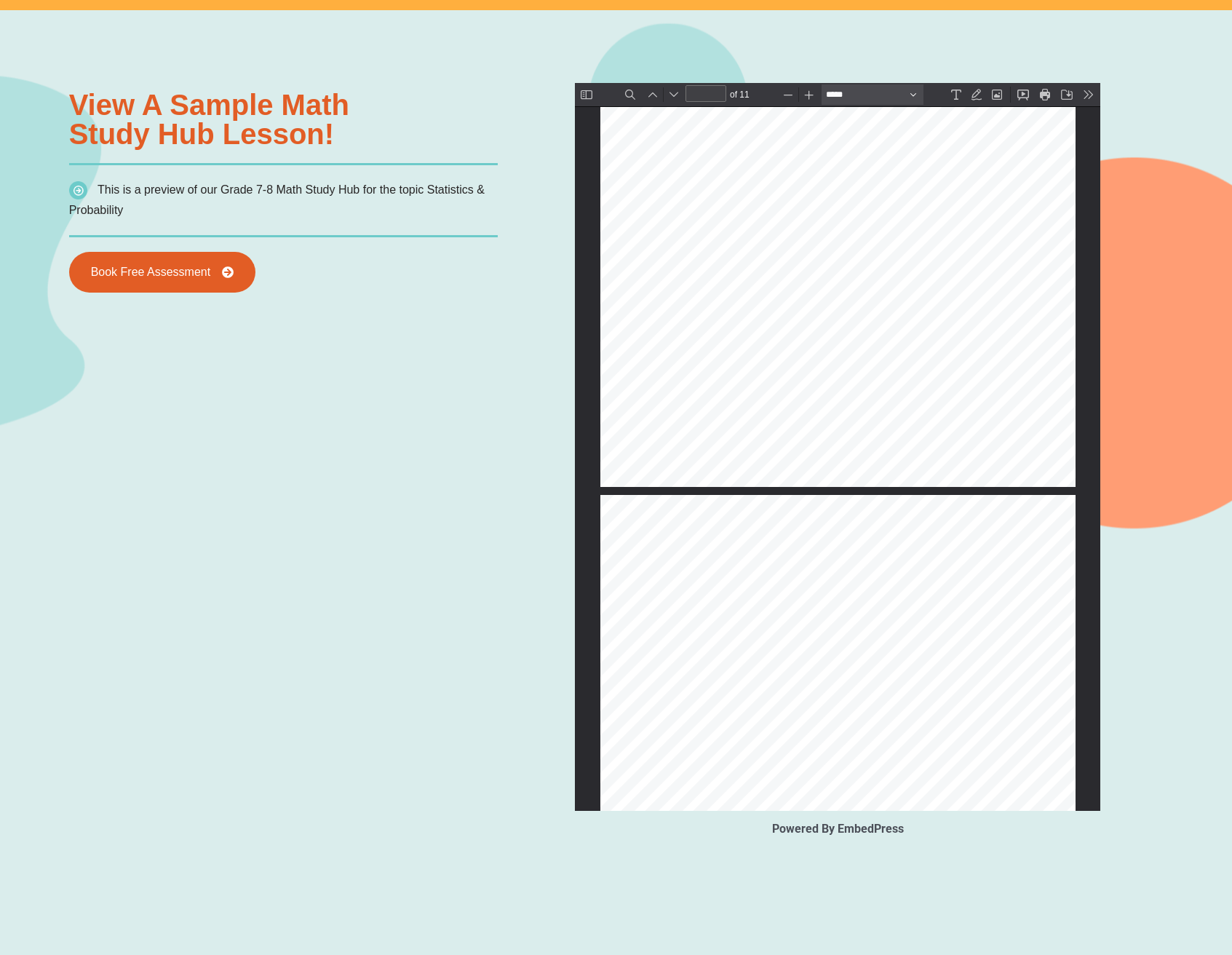
type input "*"
select select "******"
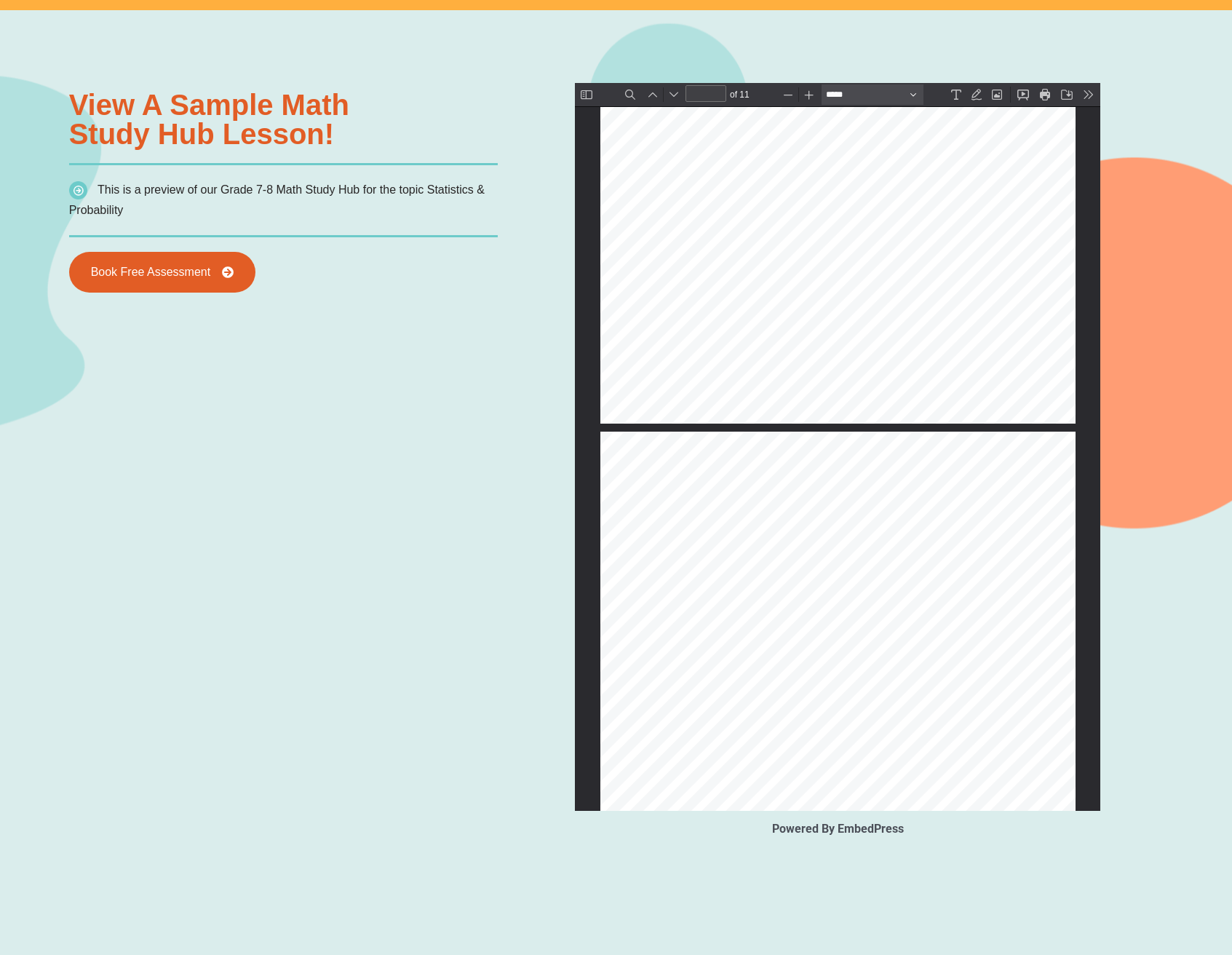
scroll to position [2826, 0]
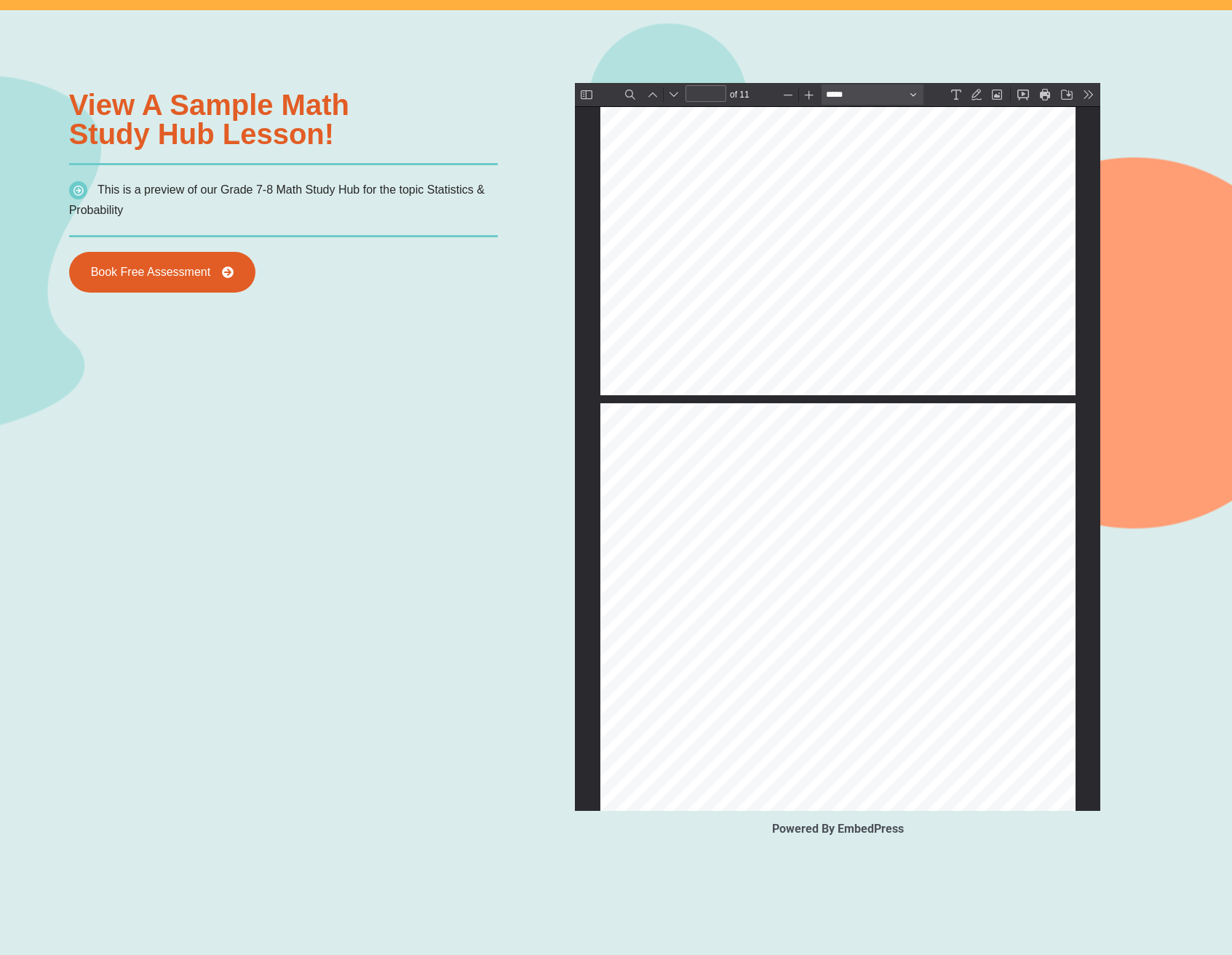
type input "*"
select select "******"
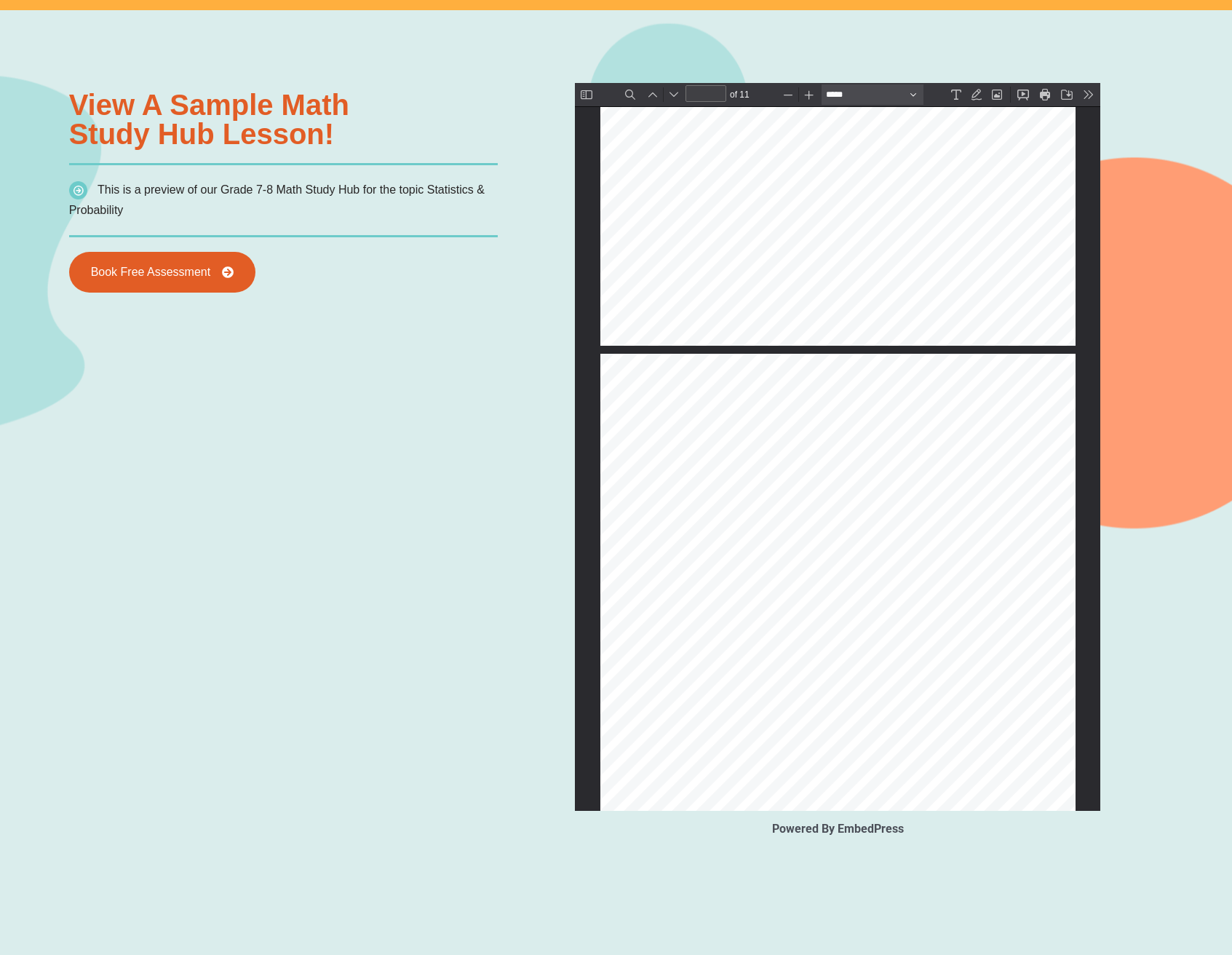
type input "*"
select select "******"
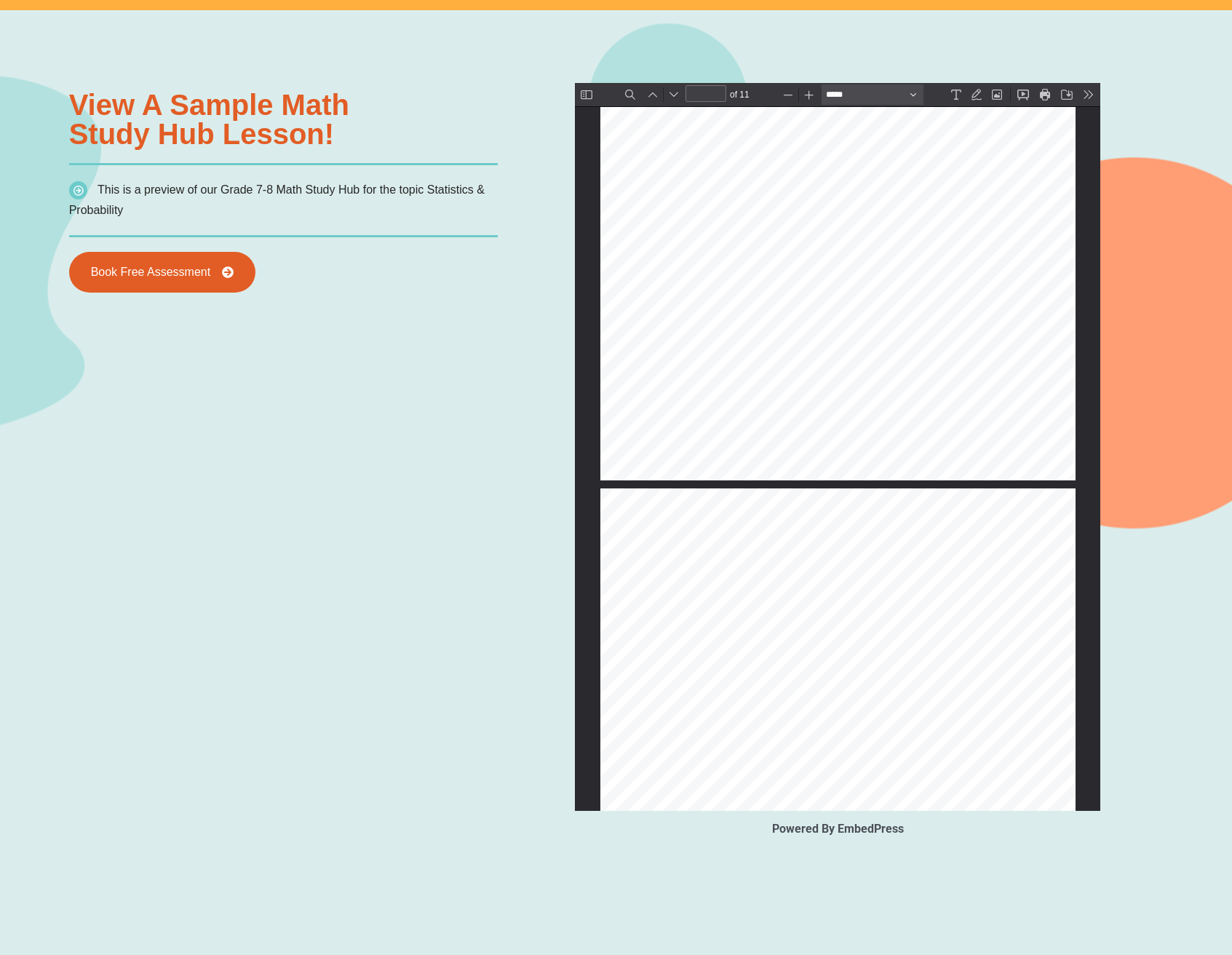
type input "*"
select select "******"
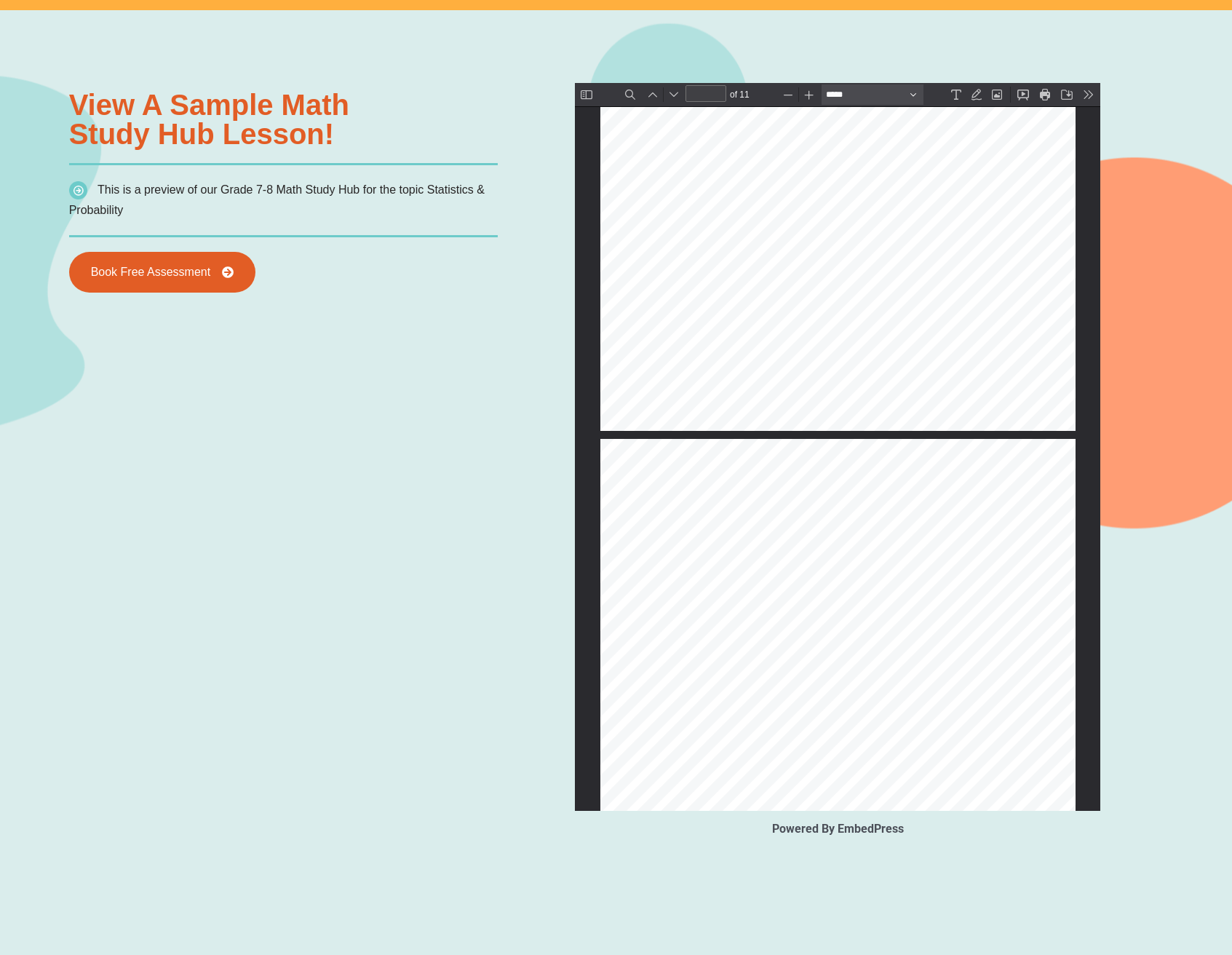
type input "*"
select select "******"
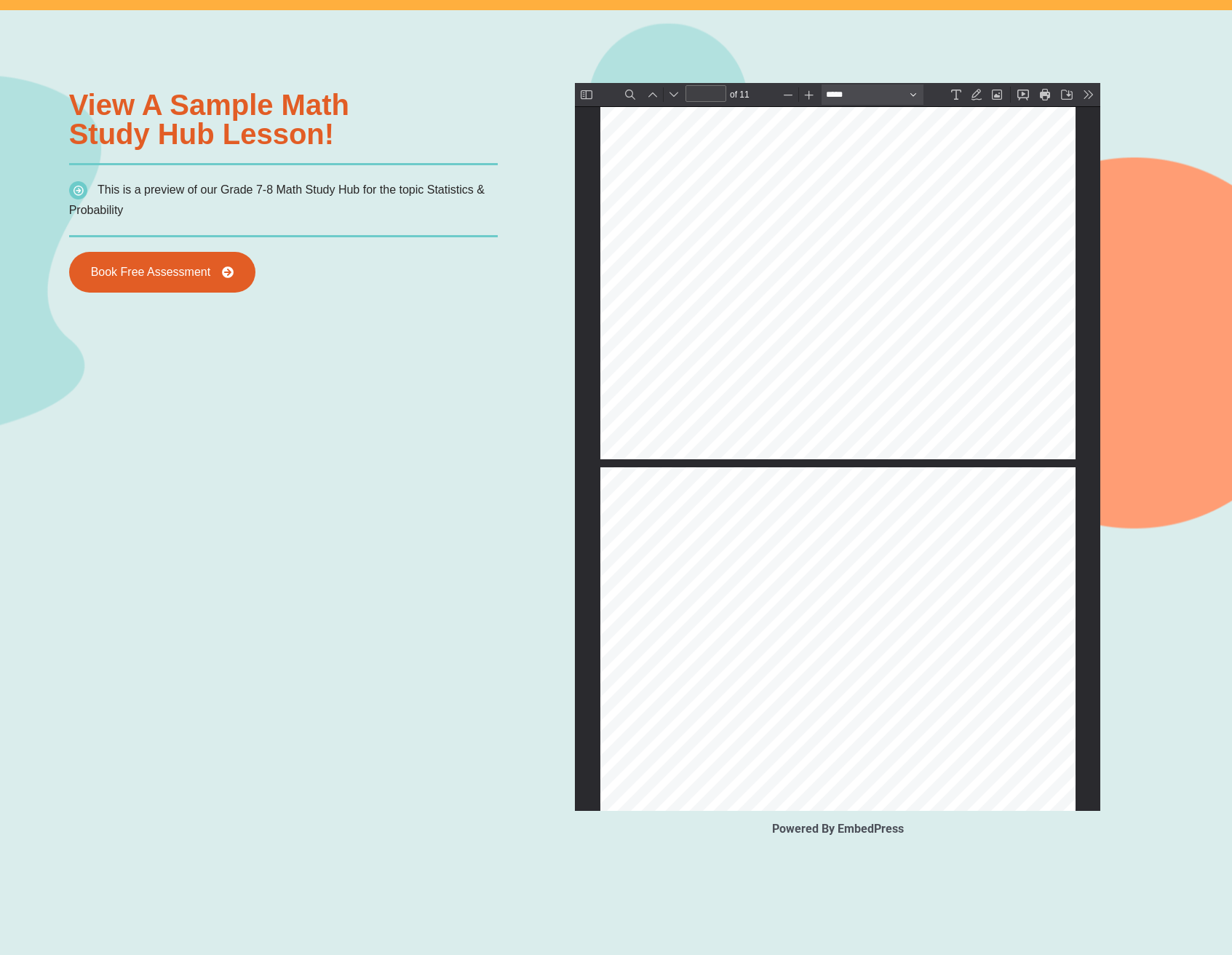
type input "*"
select select "******"
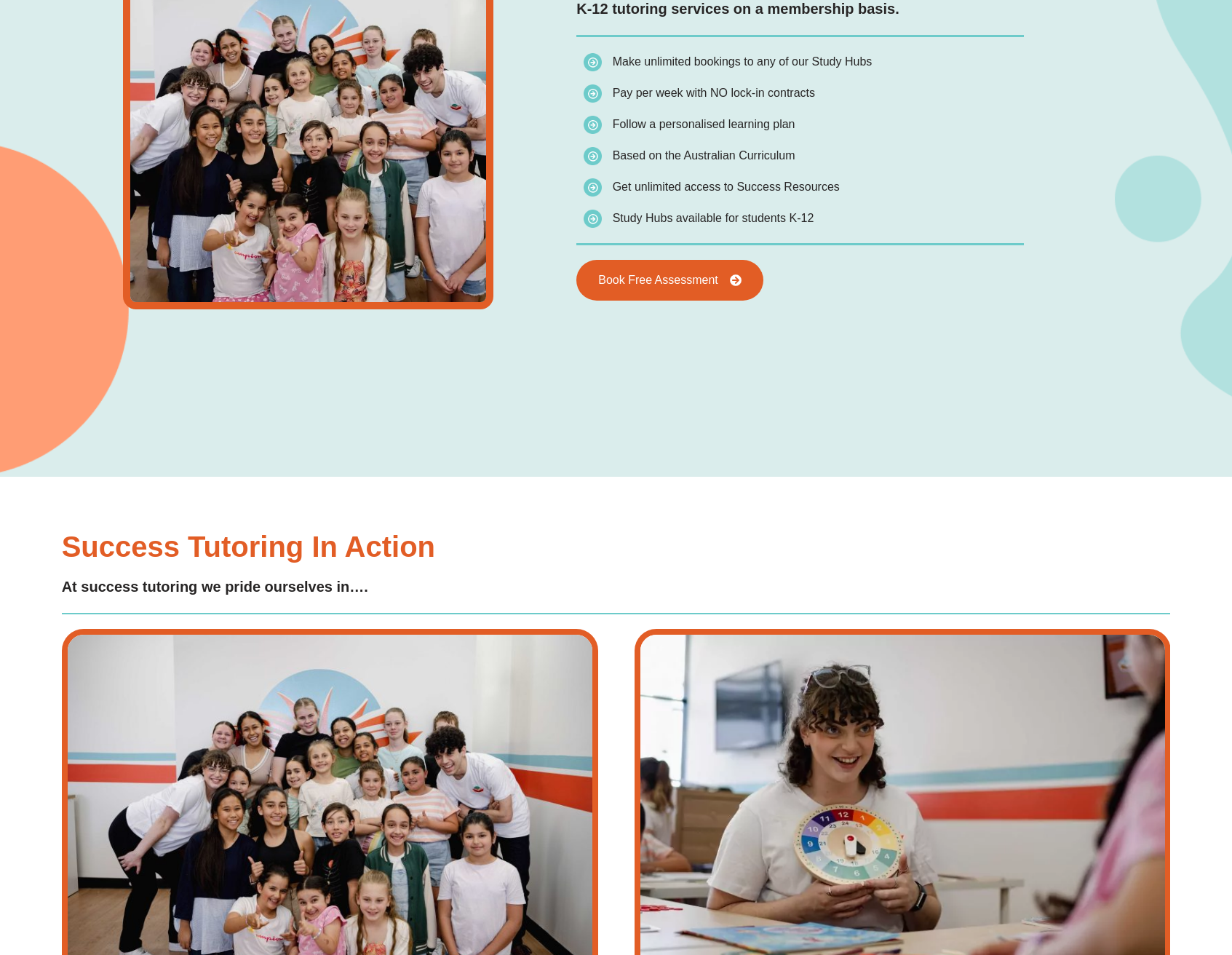
scroll to position [2663, 0]
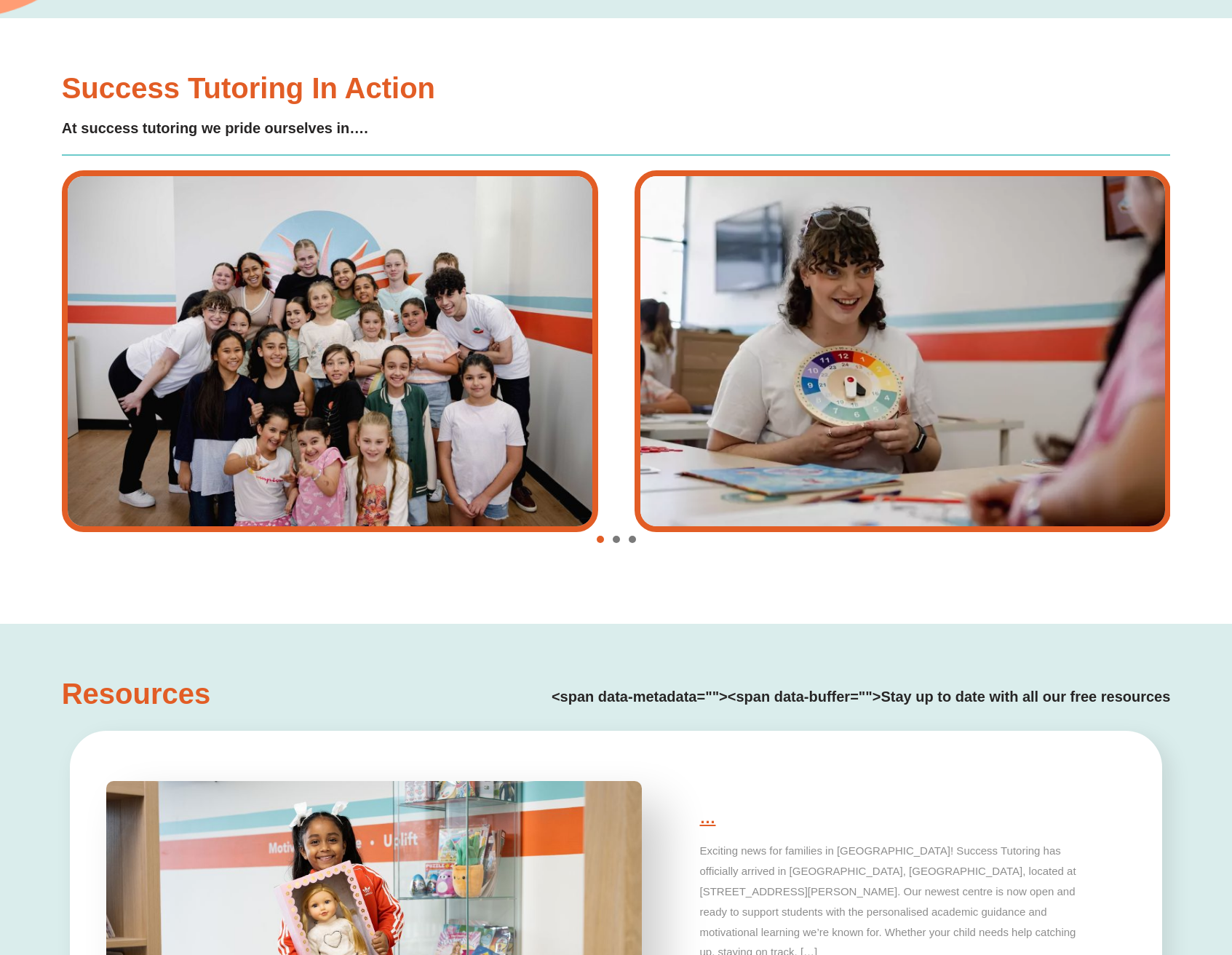
click at [618, 538] on span "Go to slide 2" at bounding box center [617, 540] width 8 height 8
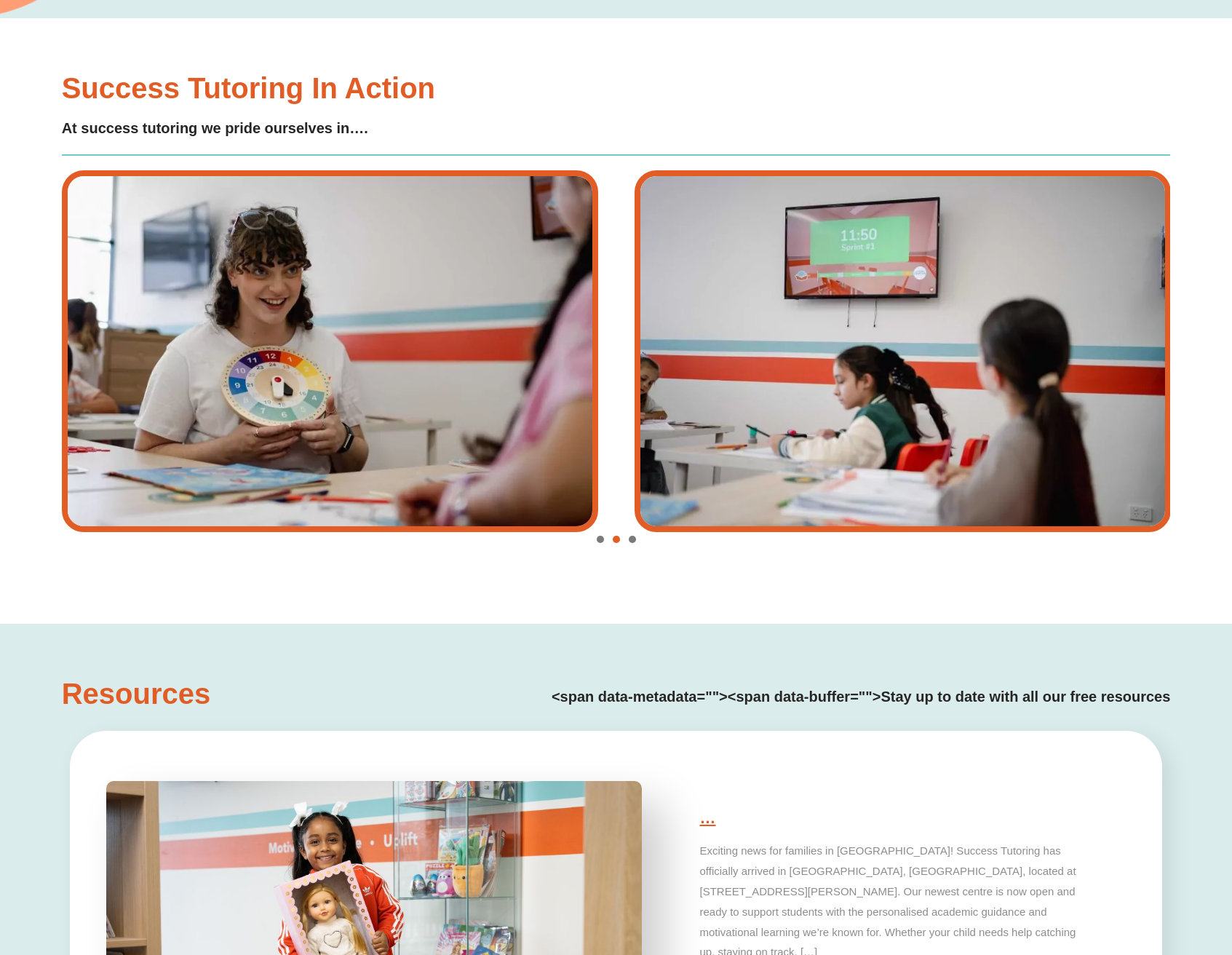
click at [636, 538] on div "Image Carousel" at bounding box center [617, 540] width 1110 height 20
click at [637, 540] on div "Image Carousel" at bounding box center [617, 540] width 1110 height 20
click at [632, 539] on span "Go to slide 3" at bounding box center [633, 540] width 8 height 8
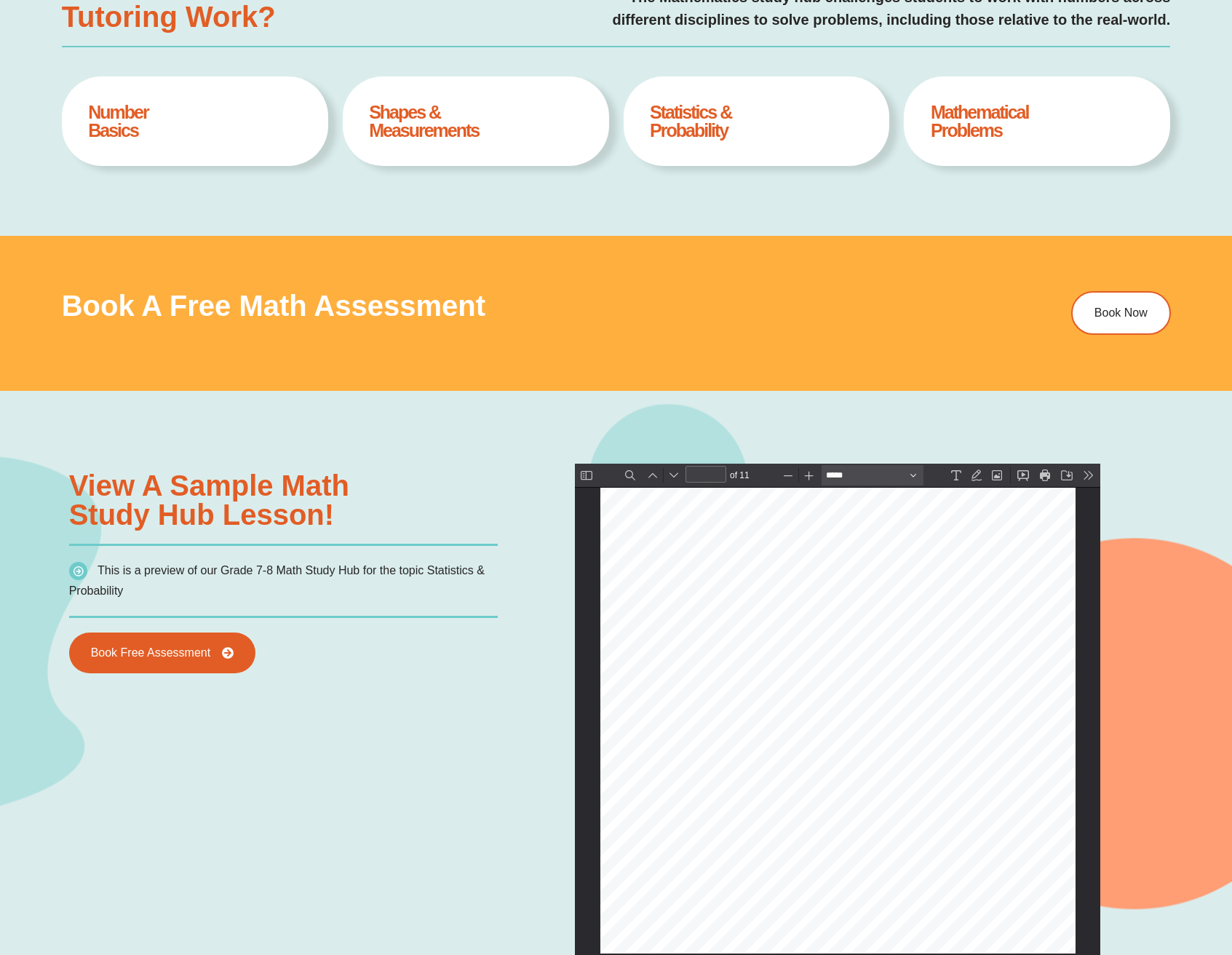
scroll to position [0, 0]
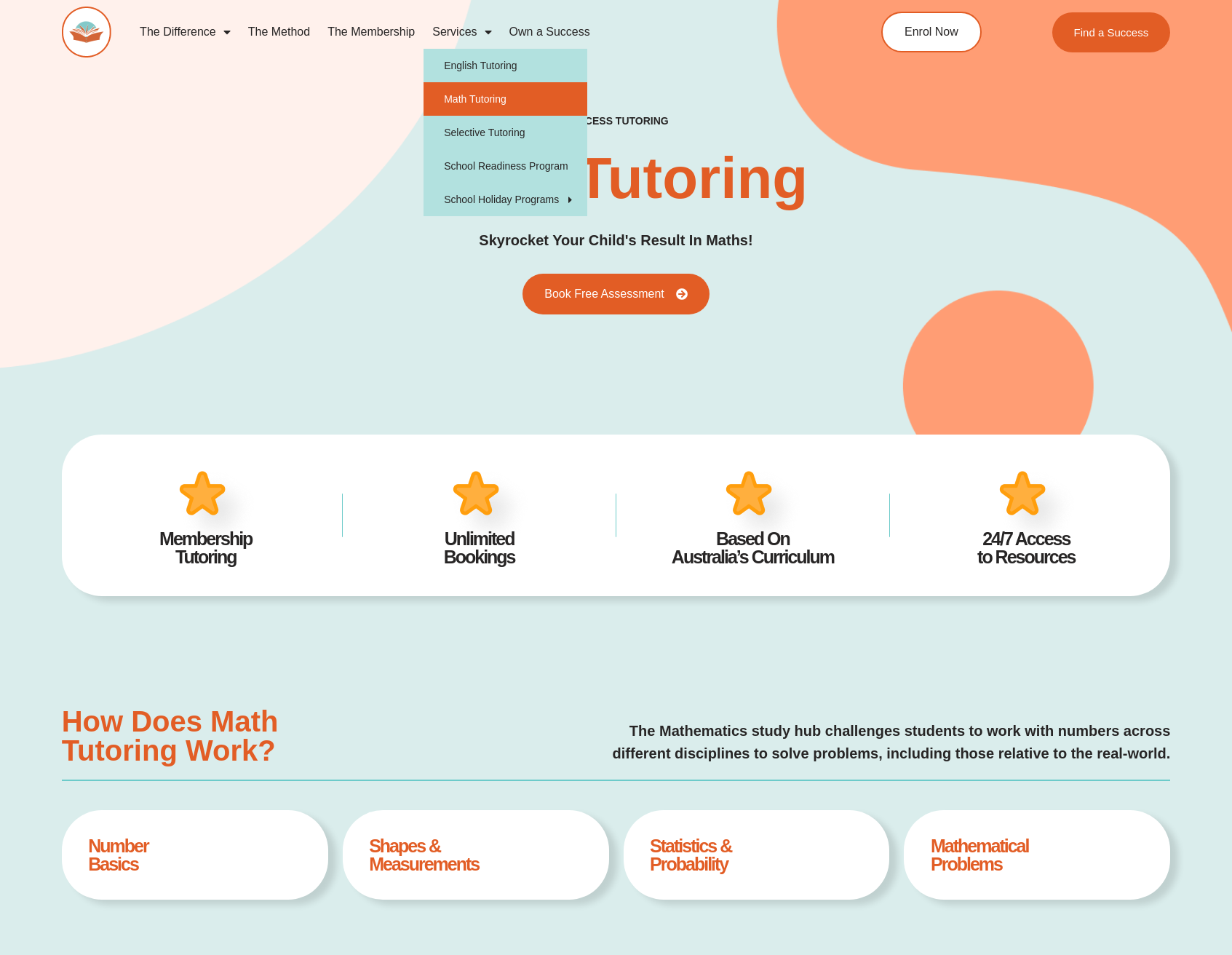
click at [457, 26] on link "Services" at bounding box center [462, 32] width 76 height 33
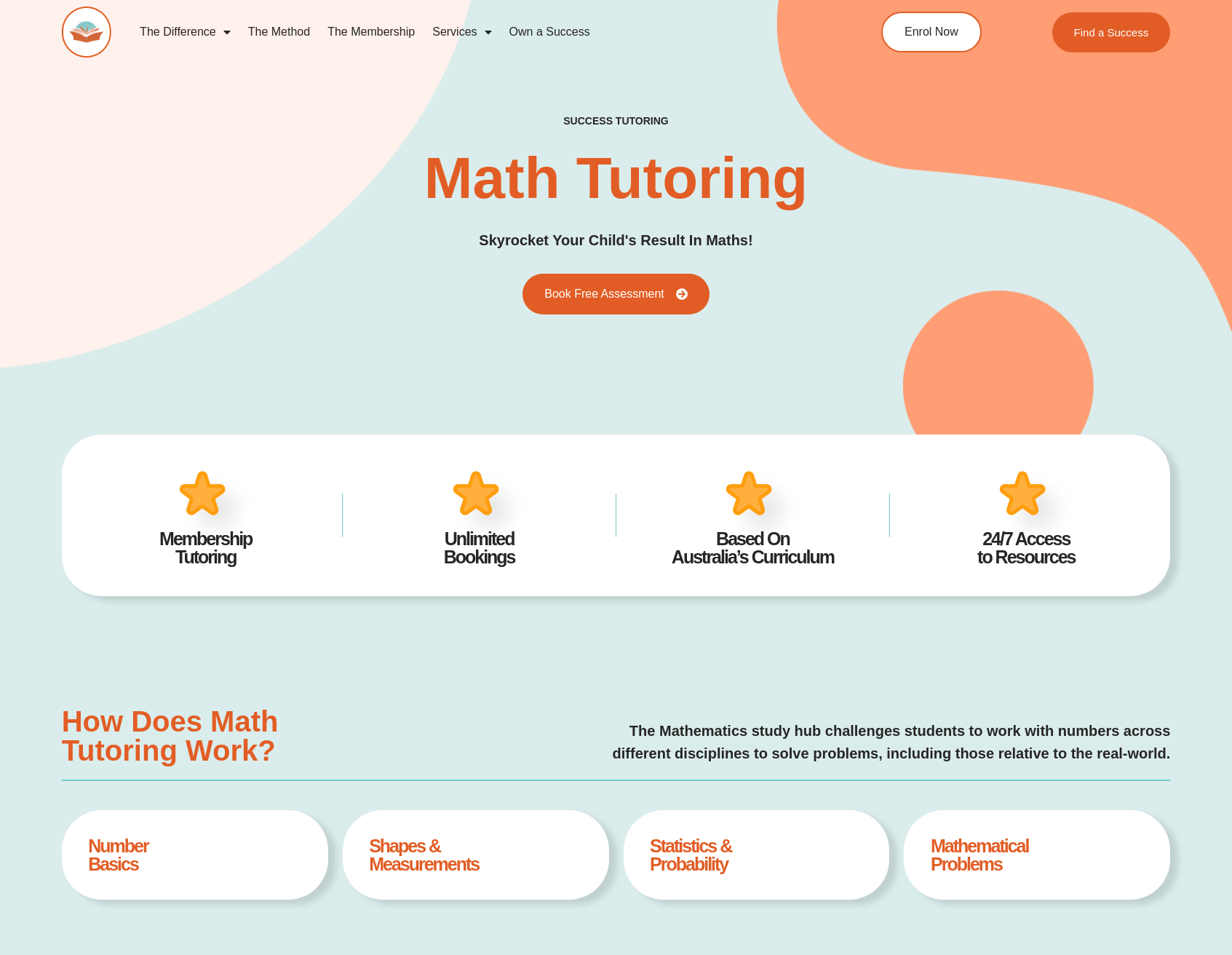
click at [477, 38] on link "Services" at bounding box center [462, 32] width 76 height 33
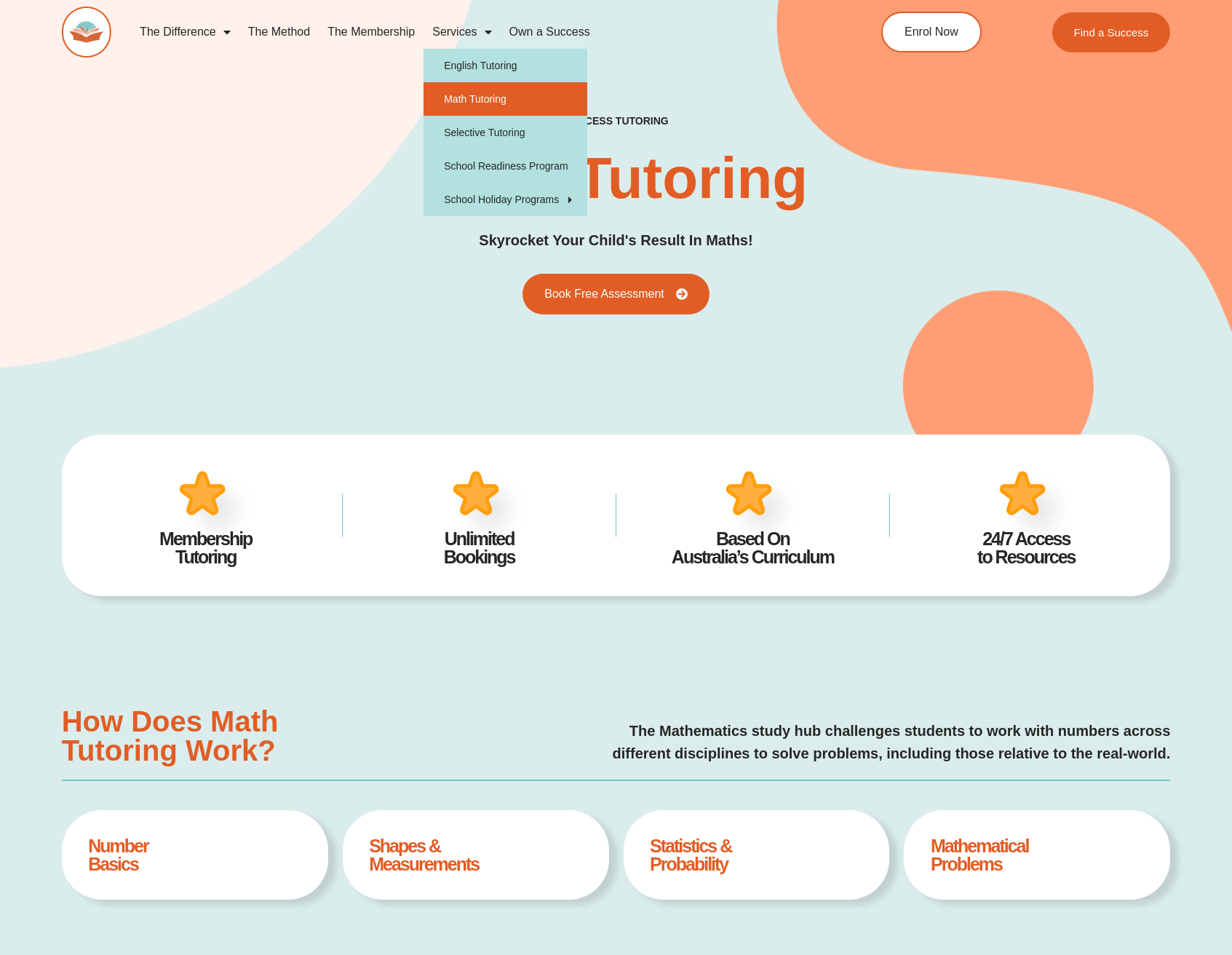
click at [531, 96] on link "Math Tutoring" at bounding box center [506, 98] width 164 height 33
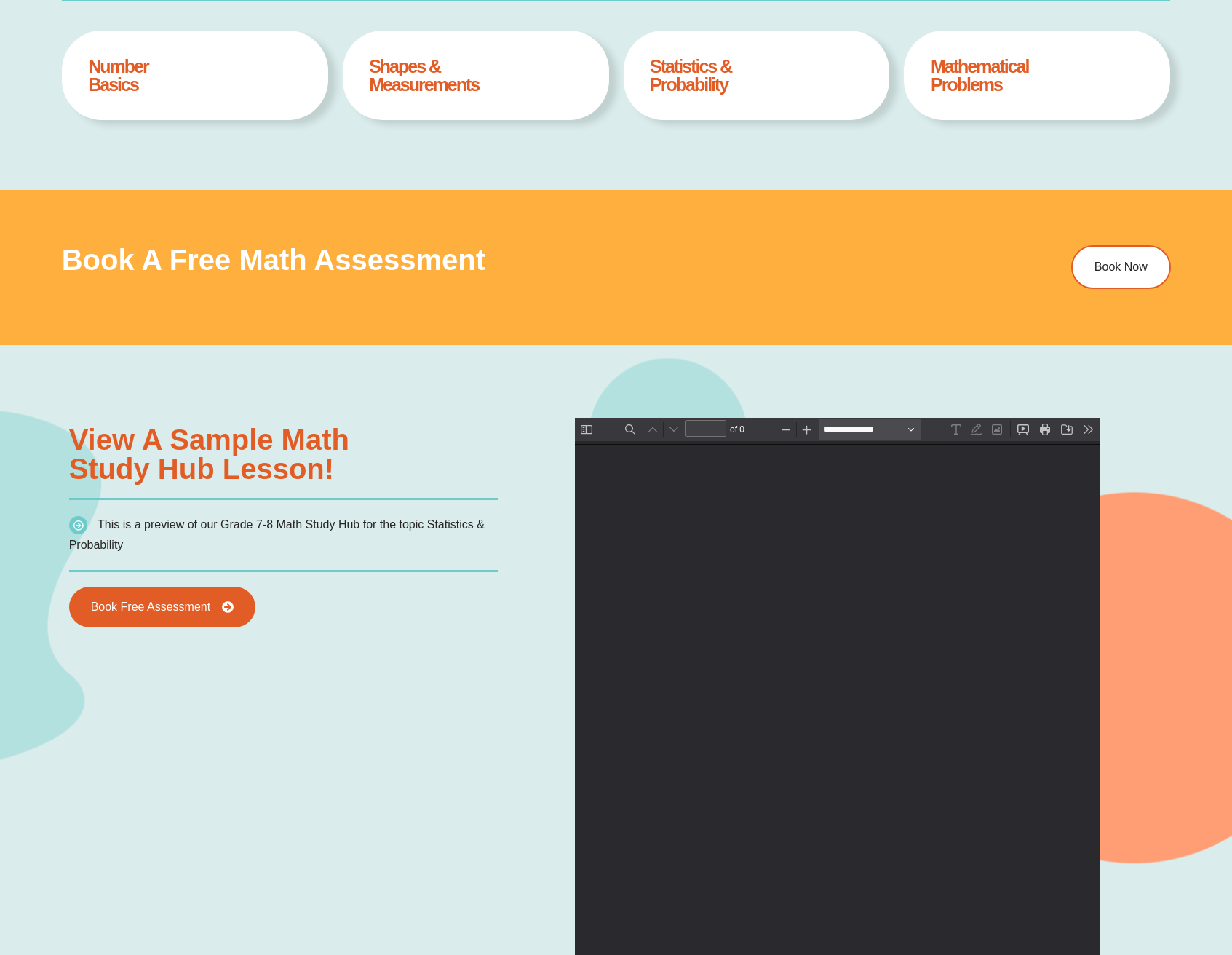
type input "*"
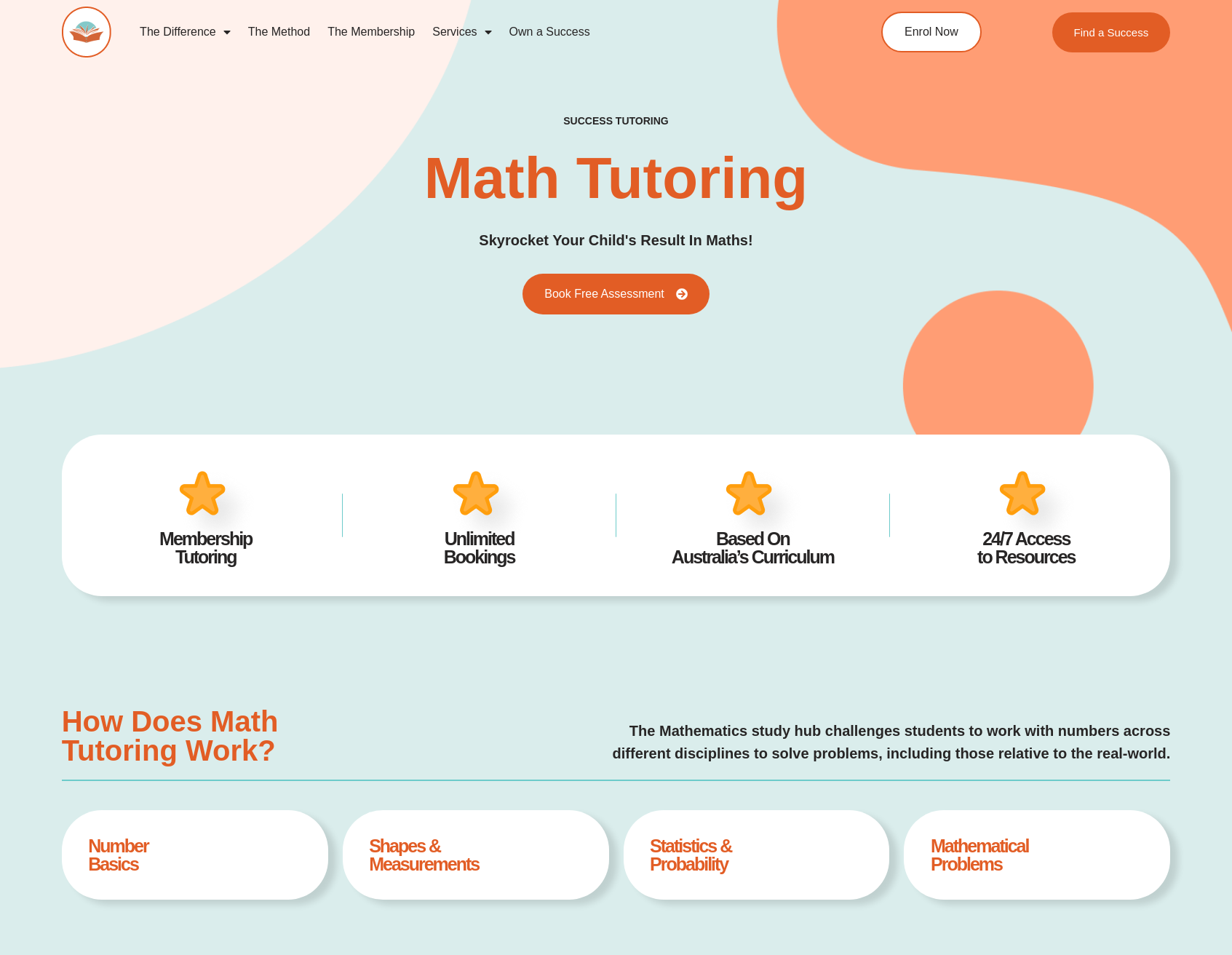
click at [262, 33] on link "The Method" at bounding box center [279, 32] width 79 height 33
